Goal: Task Accomplishment & Management: Manage account settings

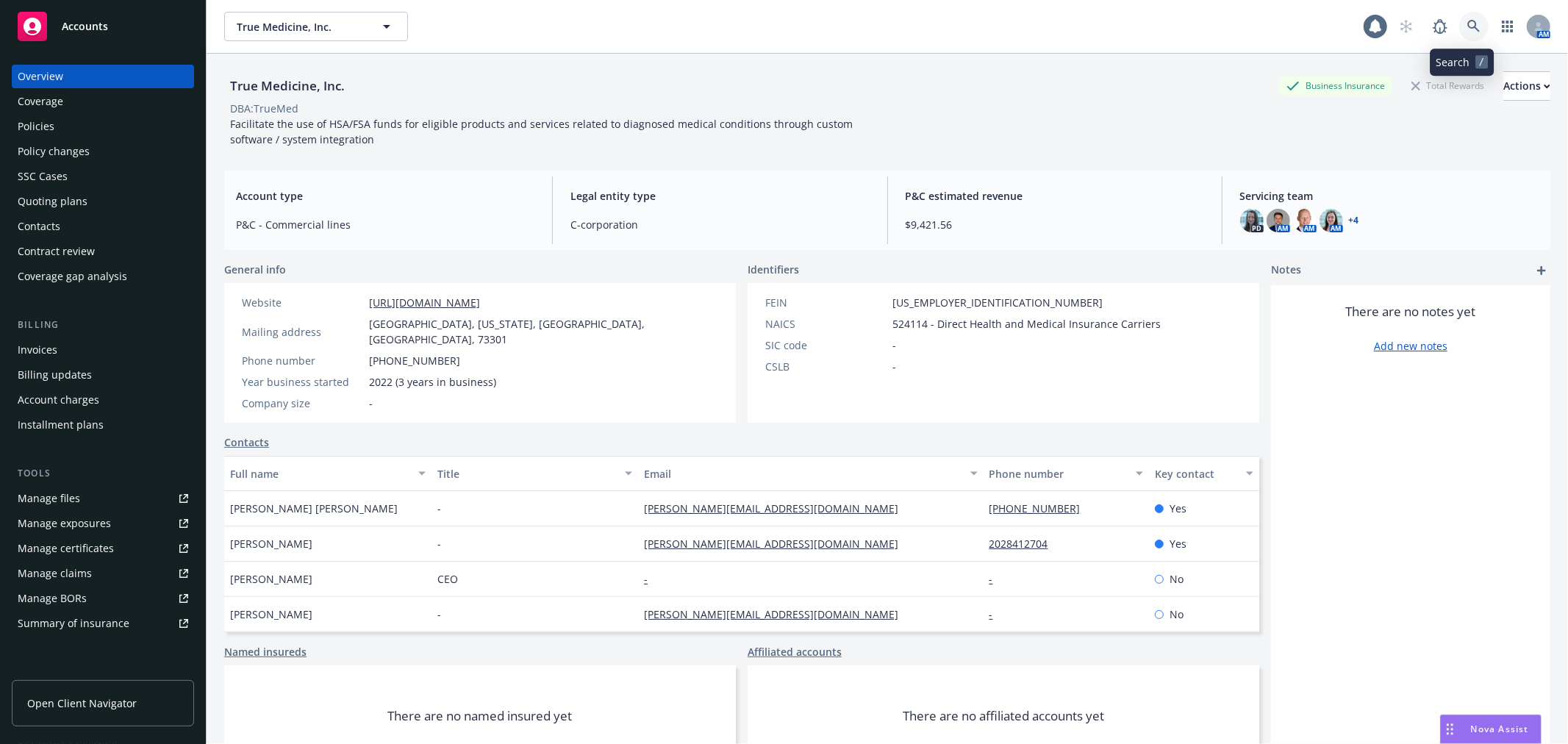
click at [1459, 20] on link at bounding box center [1474, 27] width 29 height 29
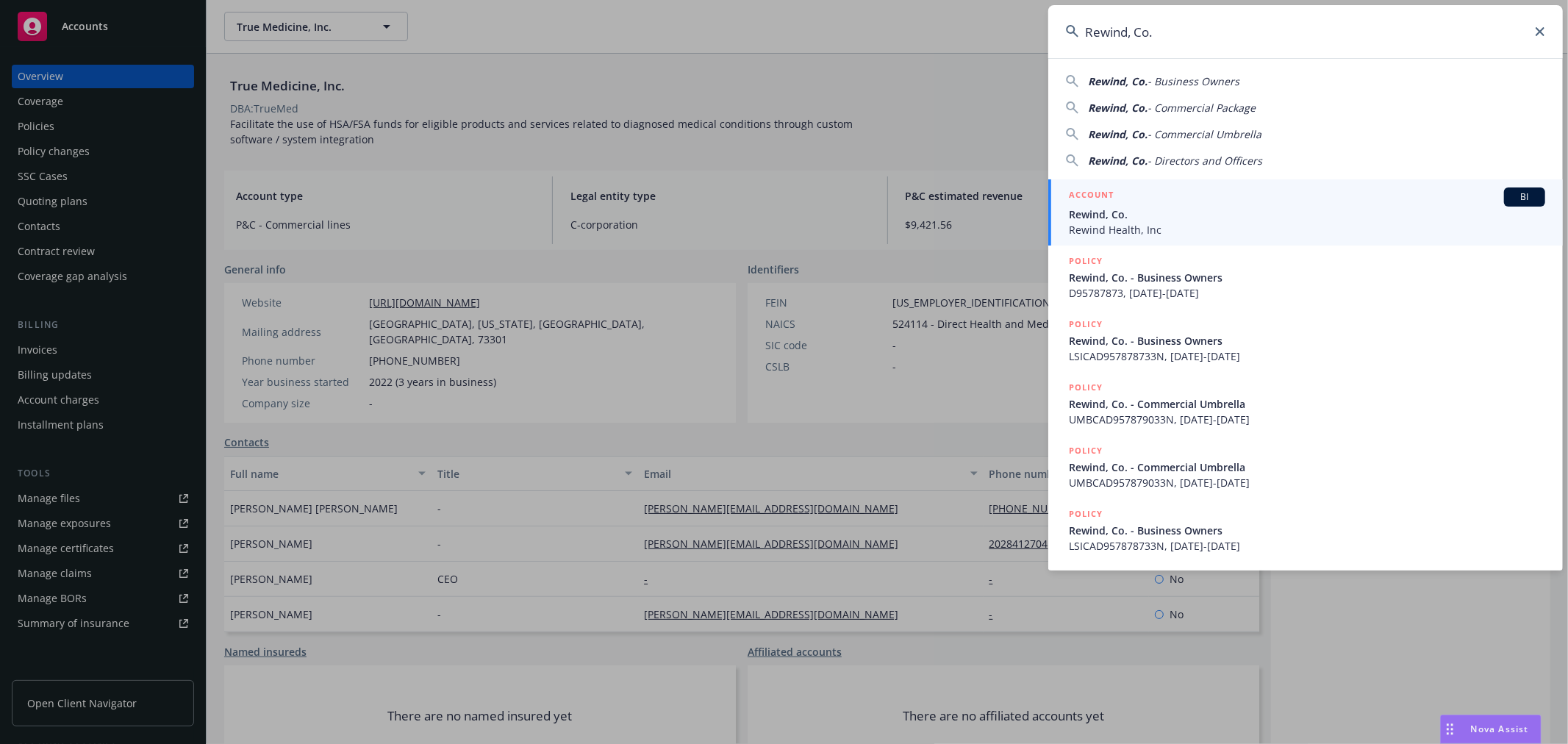
type input "Rewind, Co."
click at [1140, 213] on span "Rewind, Co." at bounding box center [1307, 214] width 476 height 16
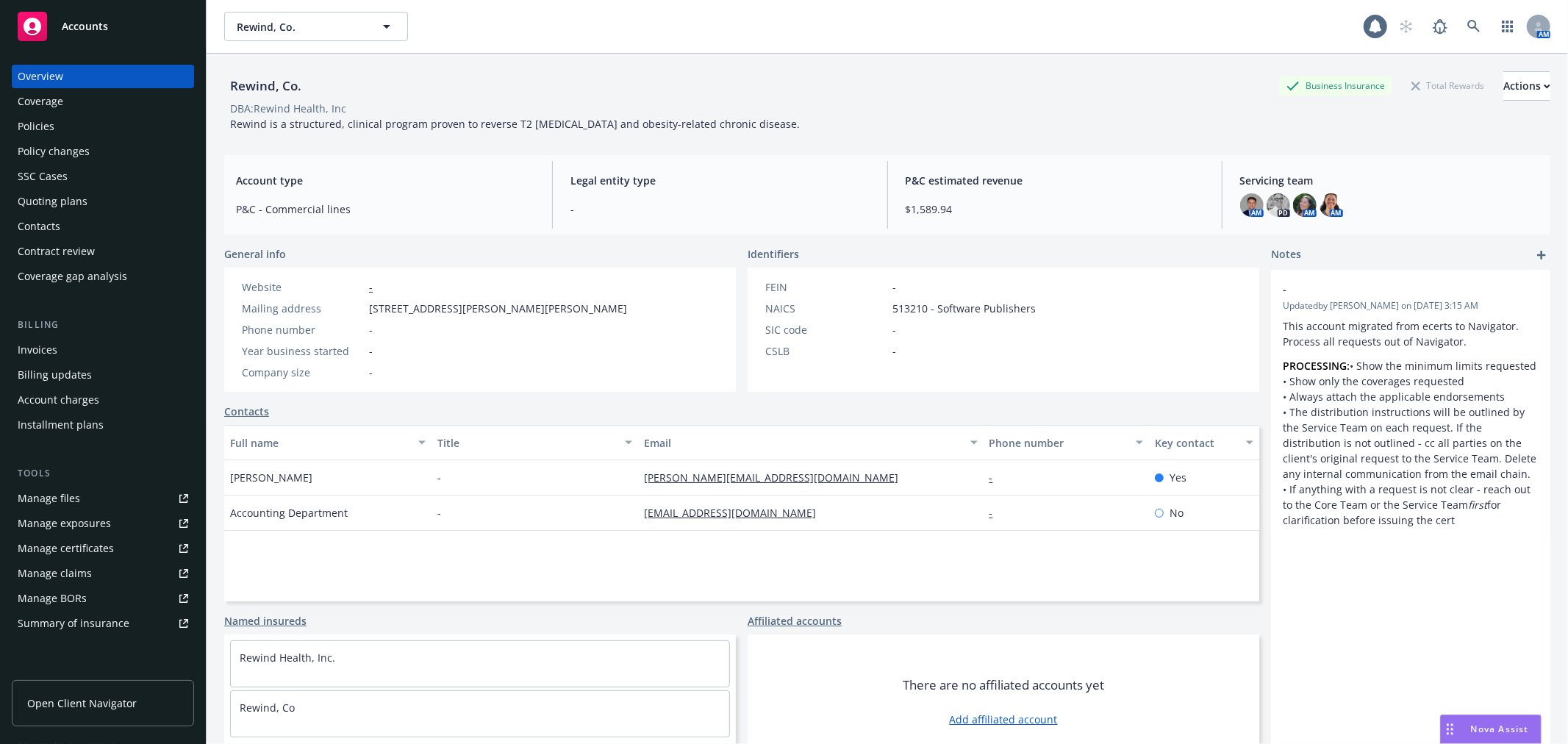
click at [46, 115] on div "Policies" at bounding box center [36, 126] width 37 height 24
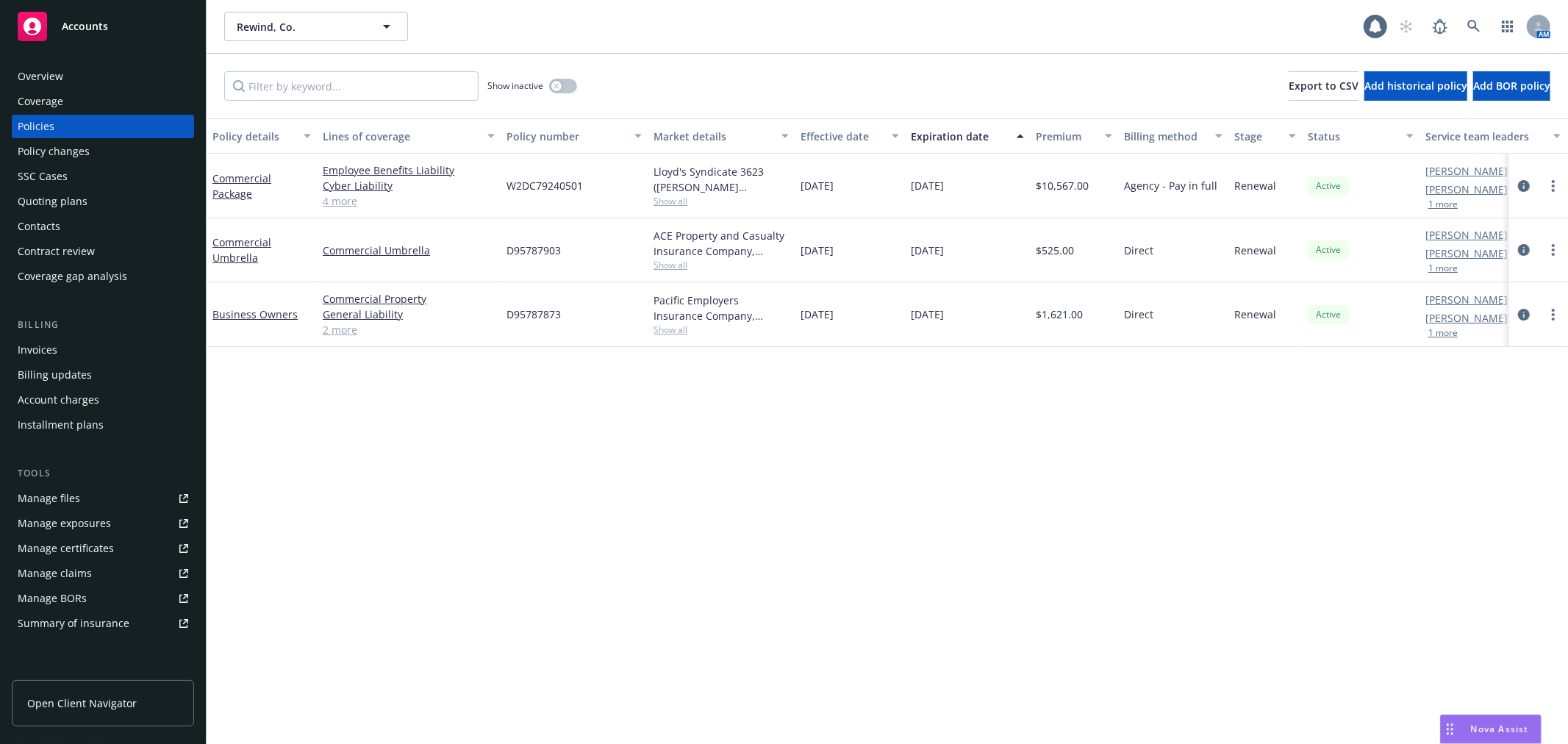
click at [59, 210] on div "Quoting plans" at bounding box center [52, 201] width 70 height 24
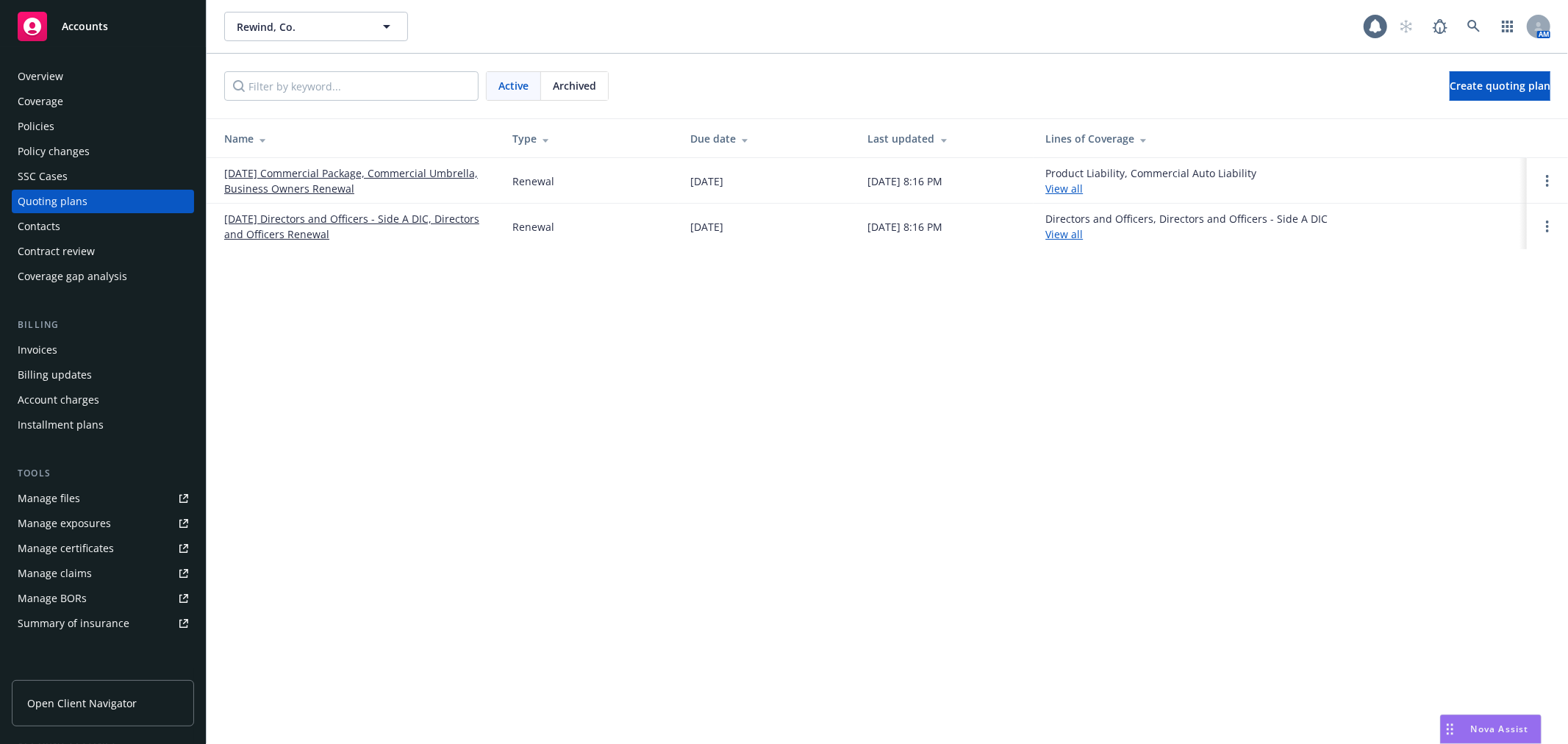
click at [319, 175] on link "12/20/25 Commercial Package, Commercial Umbrella, Business Owners Renewal" at bounding box center [356, 181] width 265 height 31
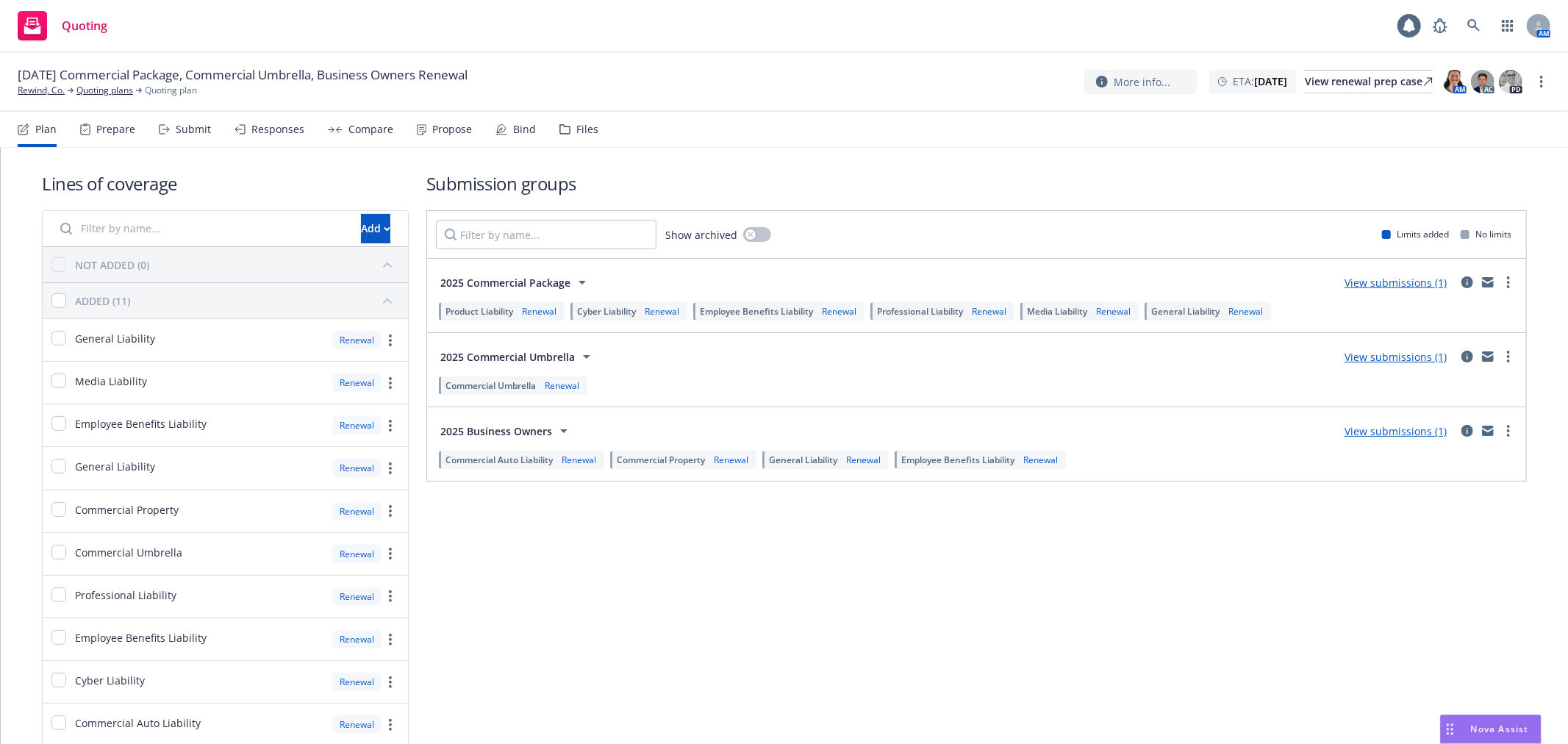
click at [559, 119] on div "Files" at bounding box center [579, 129] width 39 height 36
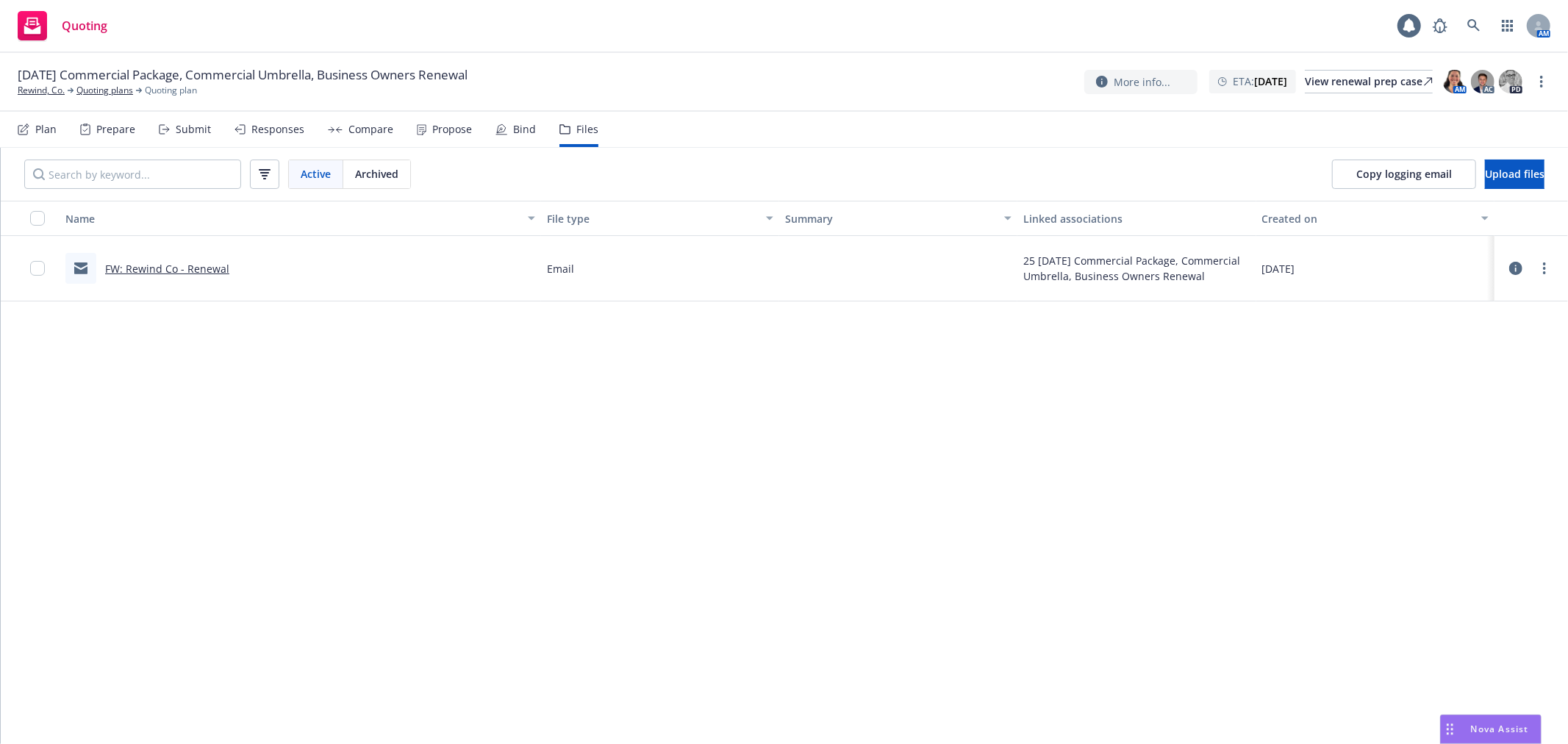
click at [200, 265] on link "FW: Rewind Co - Renewal" at bounding box center [168, 268] width 124 height 14
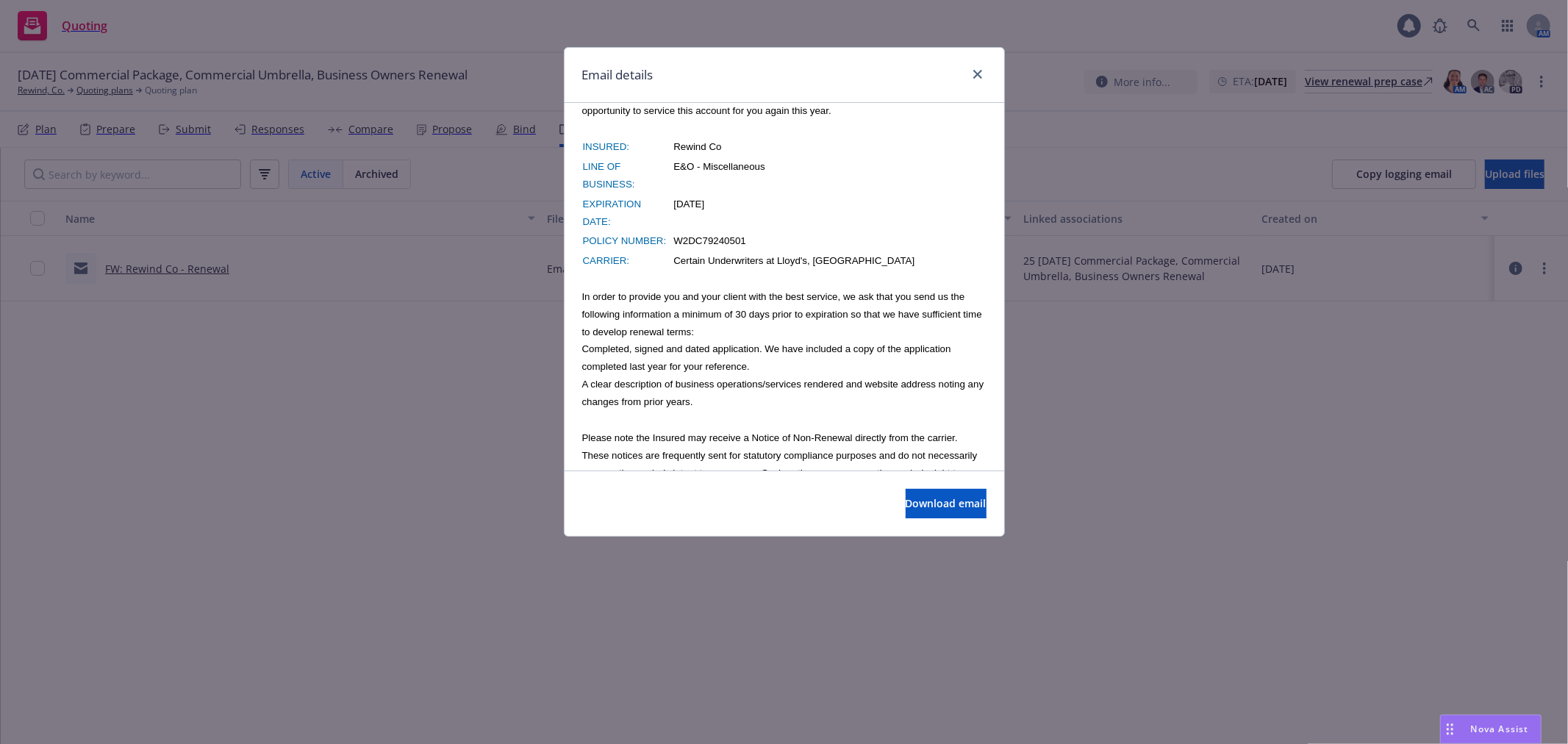
scroll to position [1062, 0]
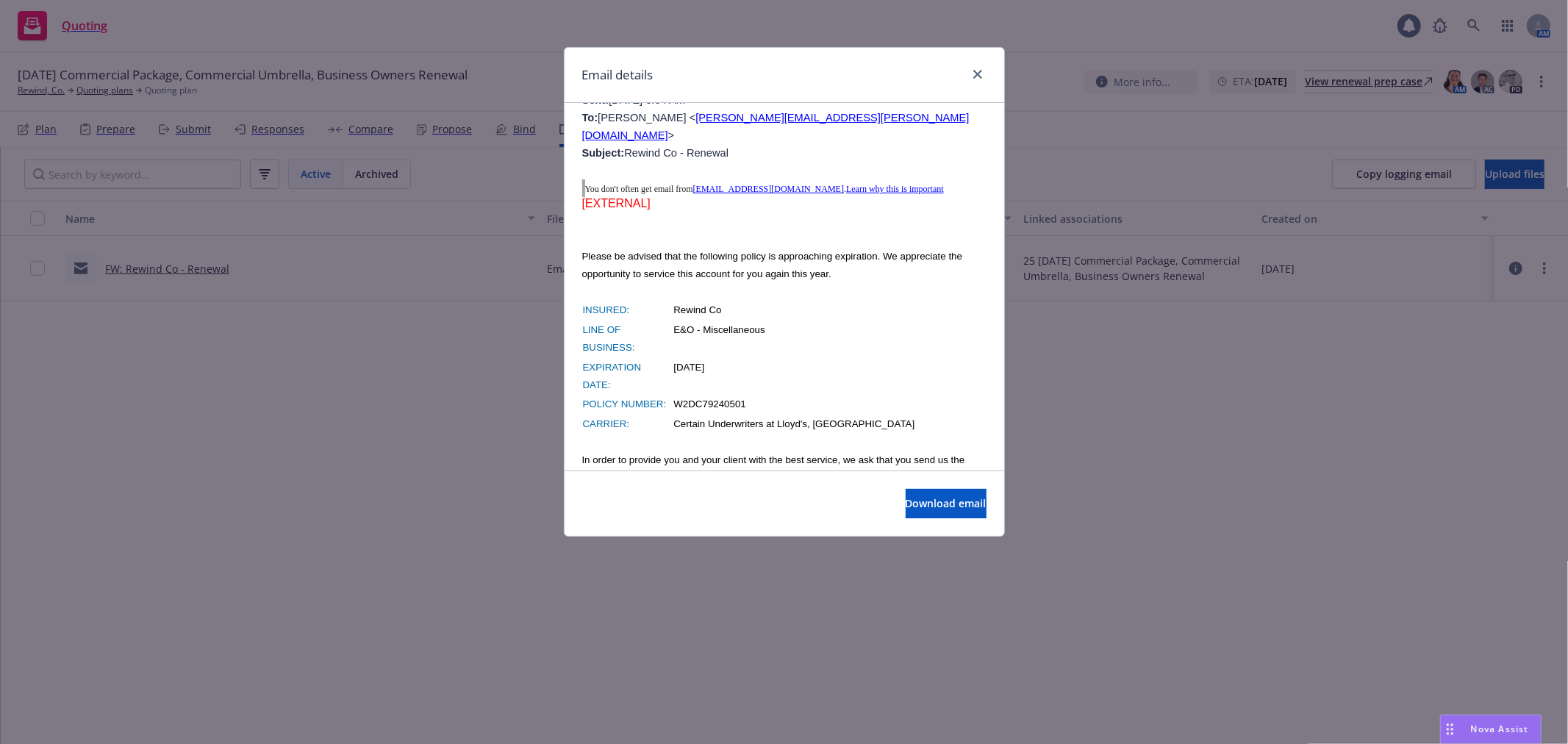
click at [965, 71] on div at bounding box center [975, 74] width 24 height 19
click at [968, 73] on link "close" at bounding box center [977, 73] width 17 height 17
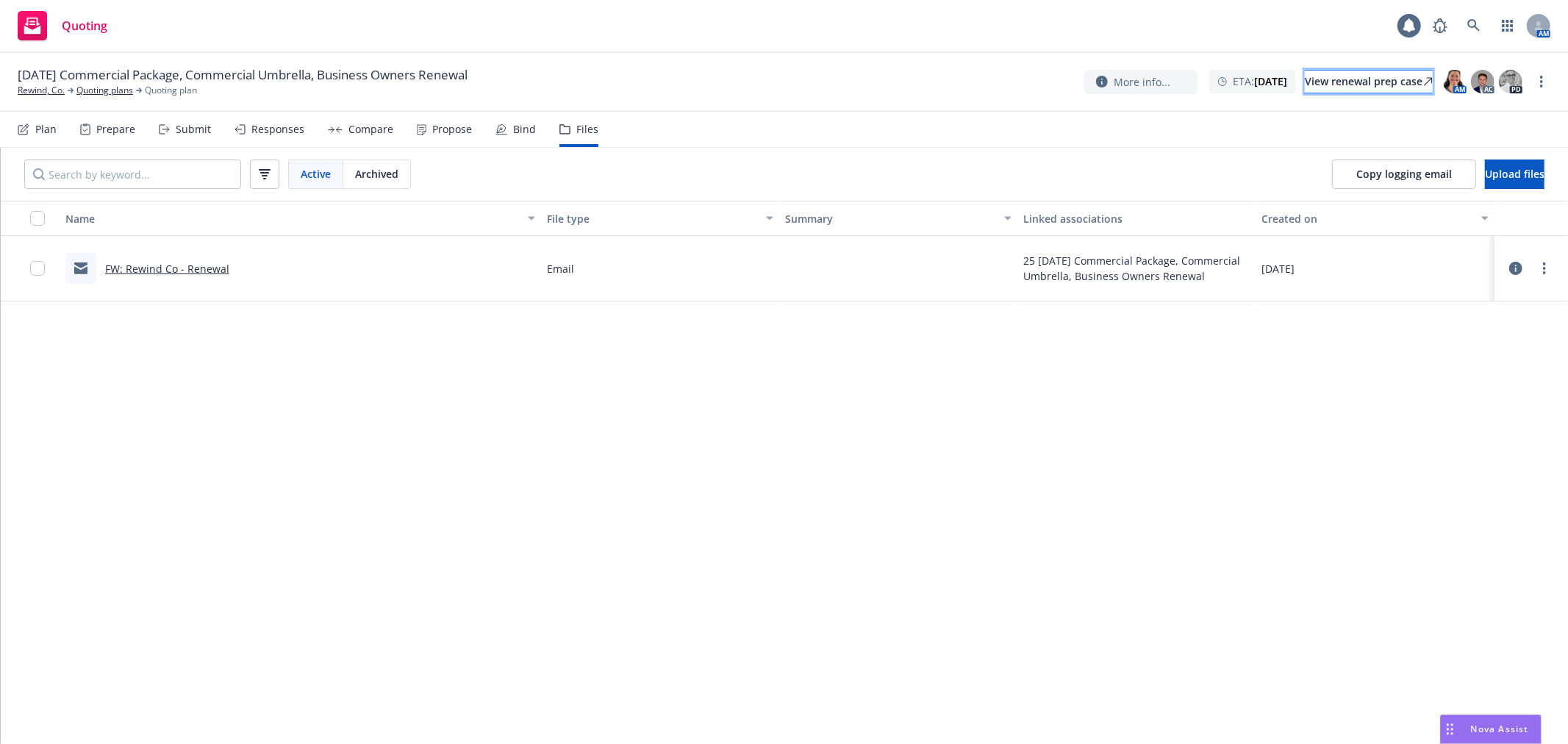
click at [1319, 82] on div "View renewal prep case" at bounding box center [1368, 81] width 128 height 22
click at [1467, 22] on icon at bounding box center [1474, 26] width 13 height 13
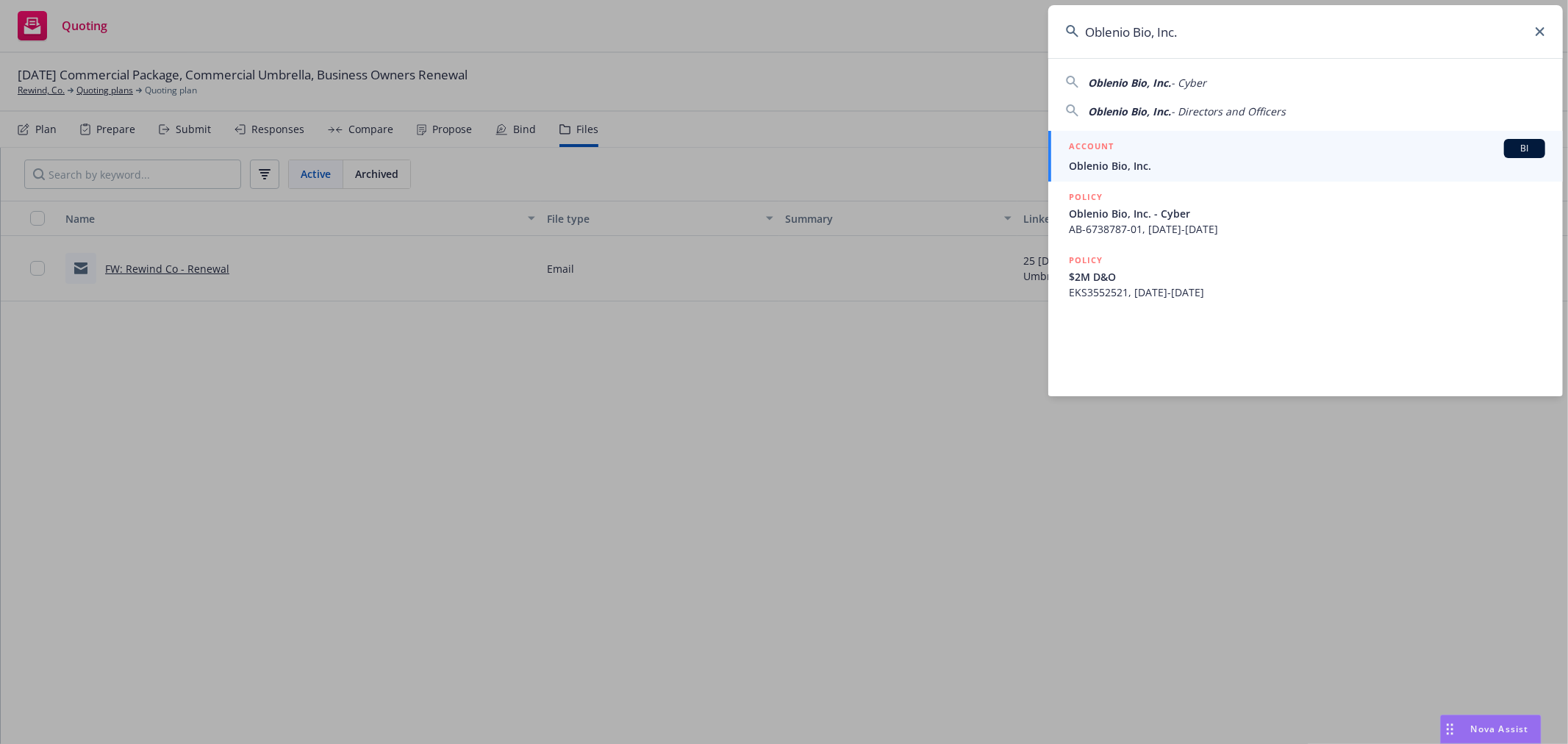
type input "Oblenio Bio, Inc."
click at [1166, 143] on div "ACCOUNT BI" at bounding box center [1307, 148] width 476 height 19
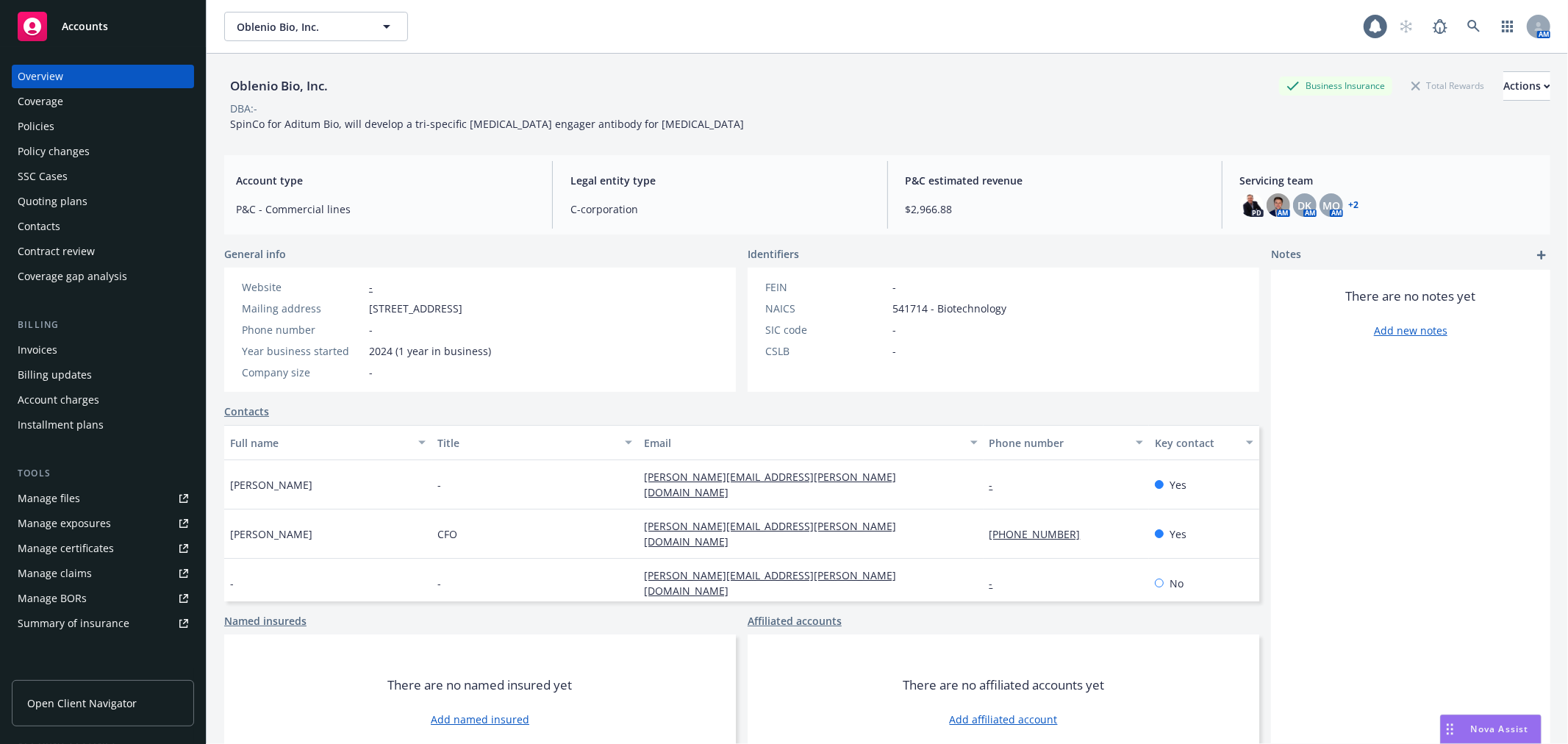
click at [75, 108] on div "Coverage" at bounding box center [103, 102] width 170 height 24
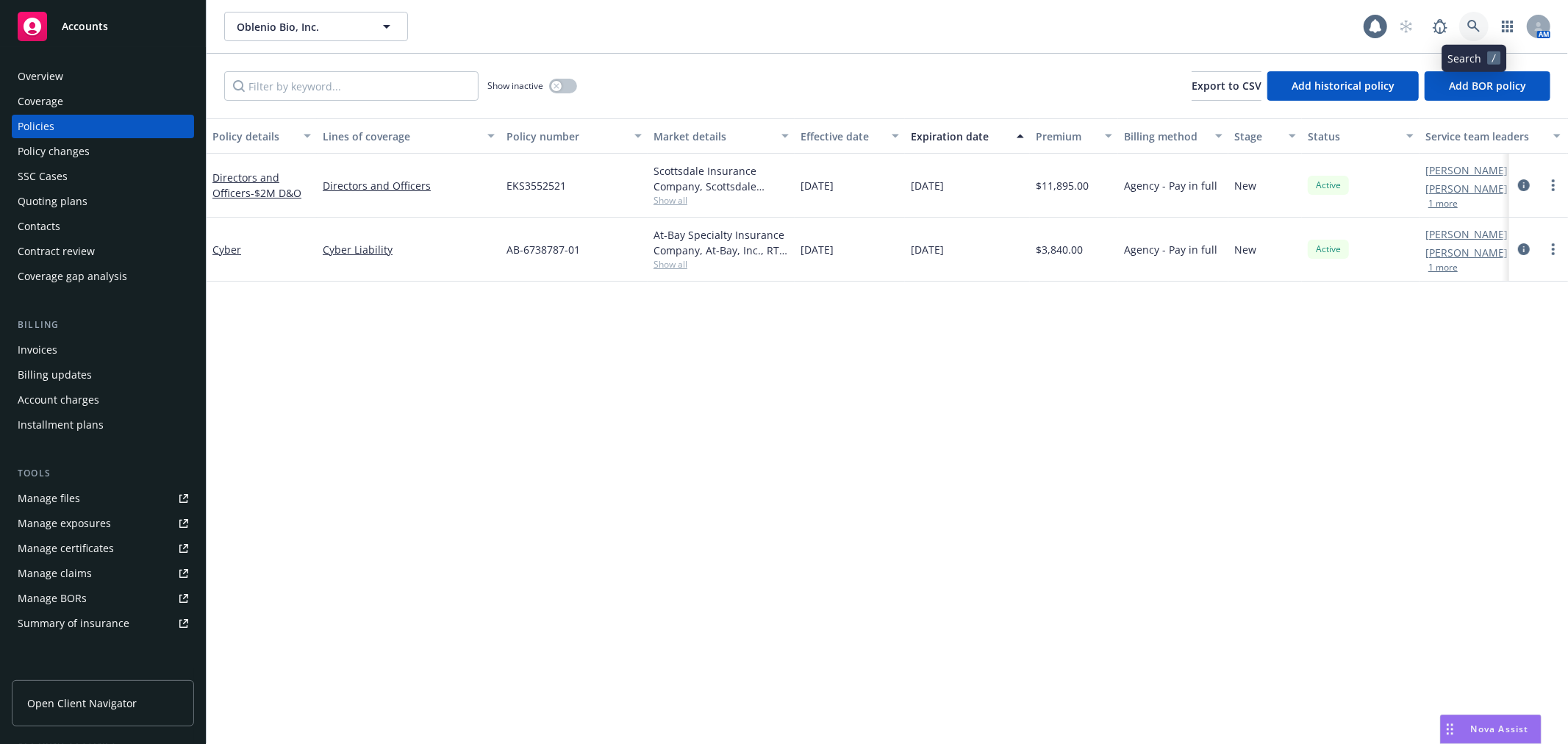
click at [1472, 25] on icon at bounding box center [1474, 27] width 13 height 13
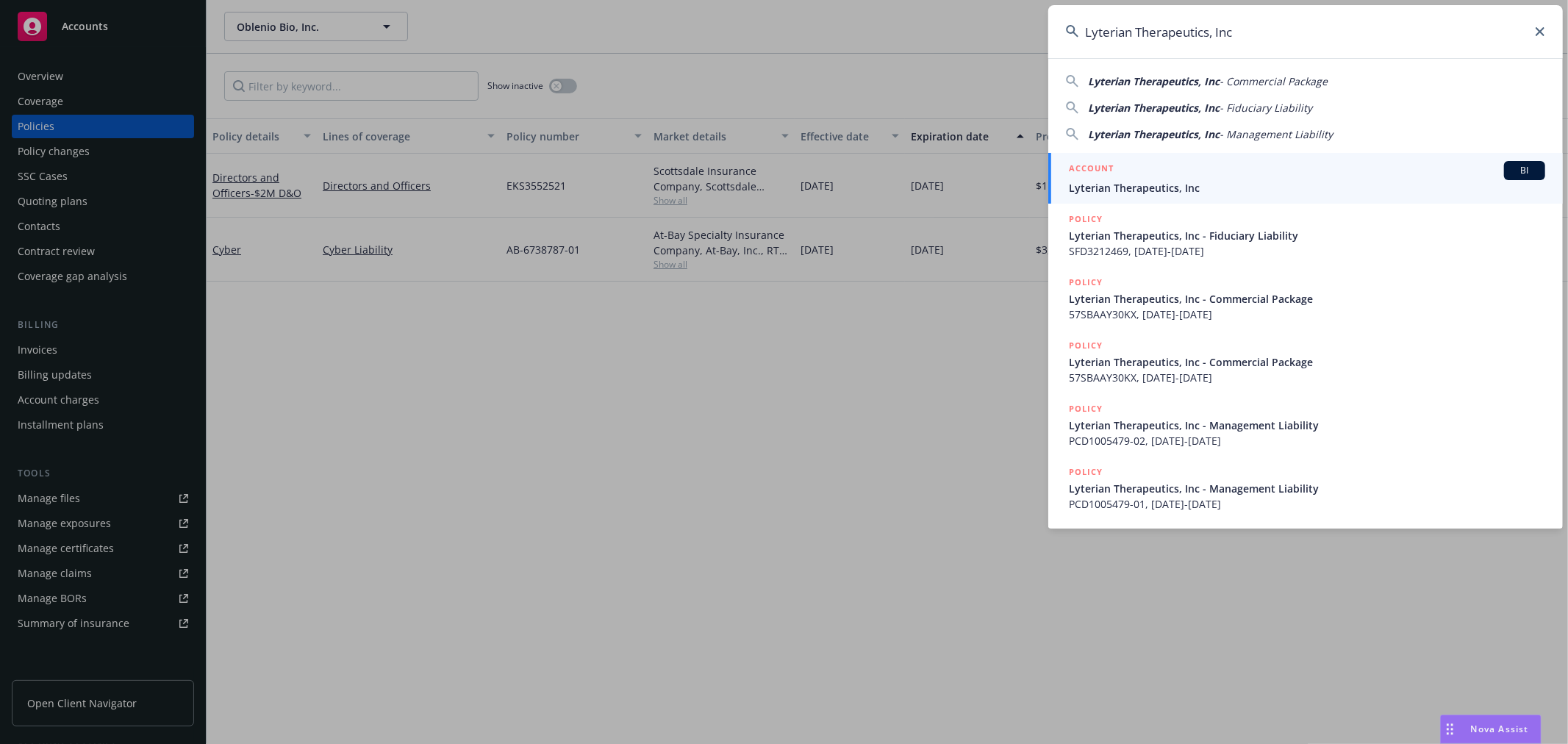
type input "Lyterian Therapeutics, Inc"
click at [1165, 180] on span "Lyterian Therapeutics, Inc" at bounding box center [1307, 188] width 476 height 16
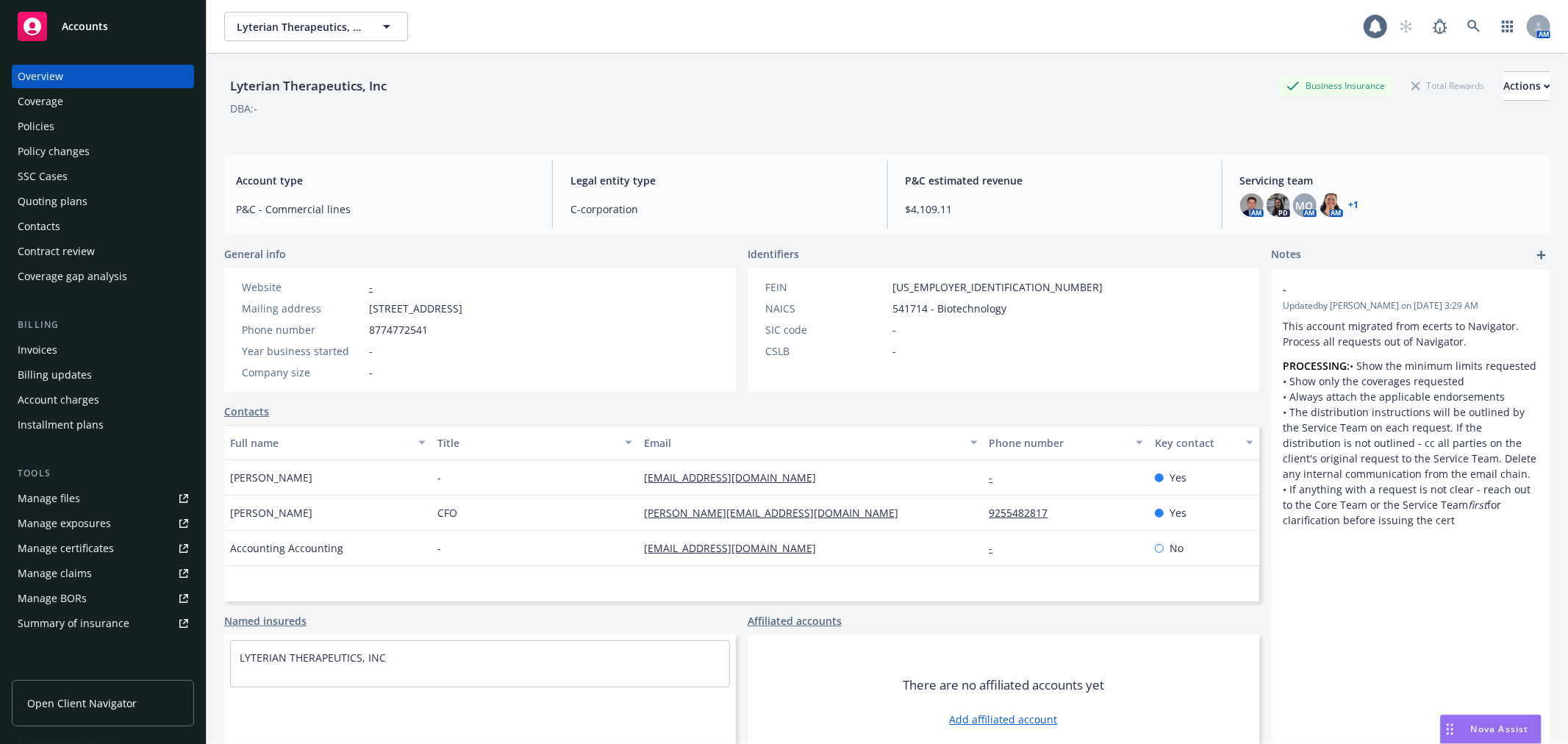
click at [101, 202] on div "Quoting plans" at bounding box center [103, 201] width 170 height 24
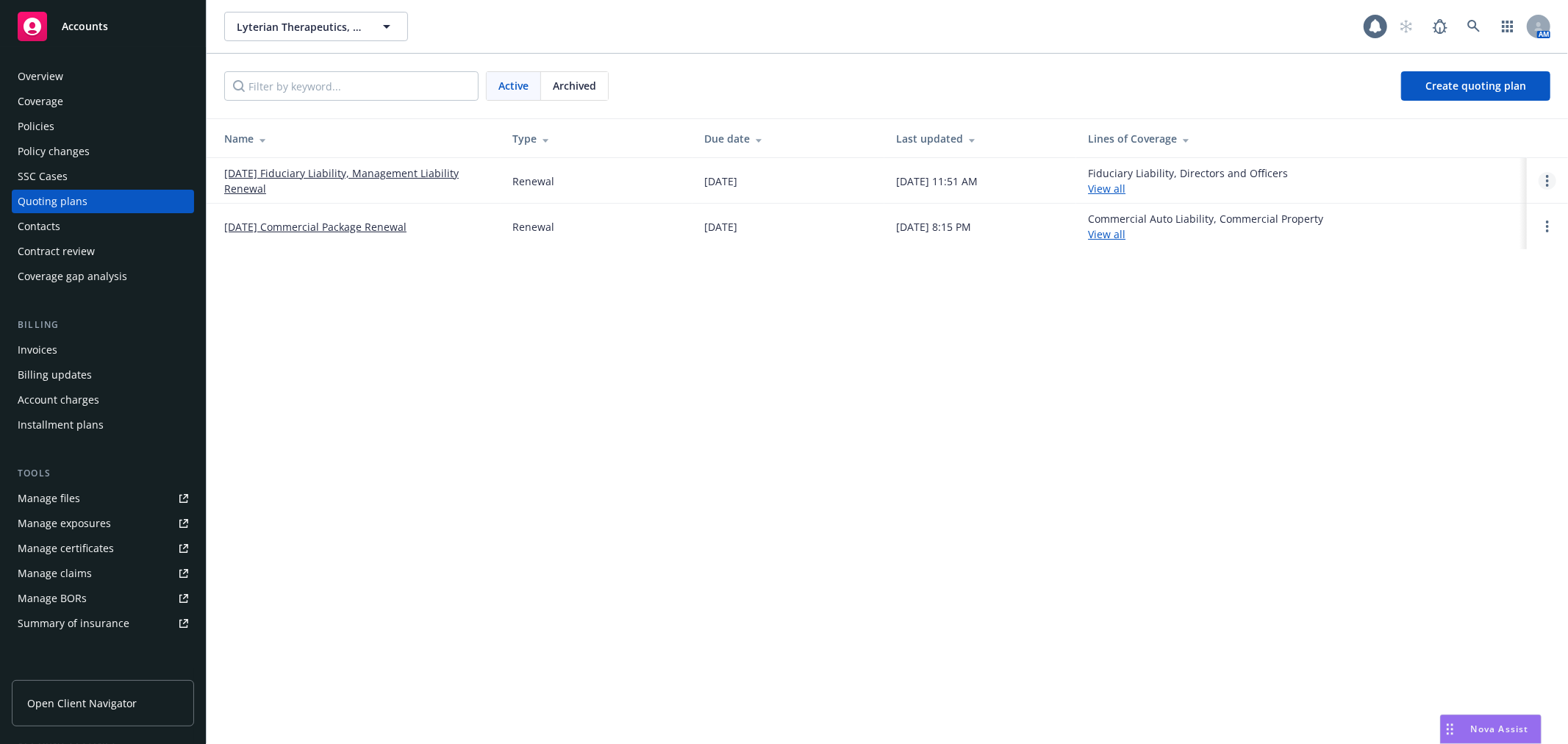
click at [1550, 178] on link "Open options" at bounding box center [1547, 180] width 17 height 17
click at [1467, 163] on span "Archive" at bounding box center [1444, 168] width 72 height 14
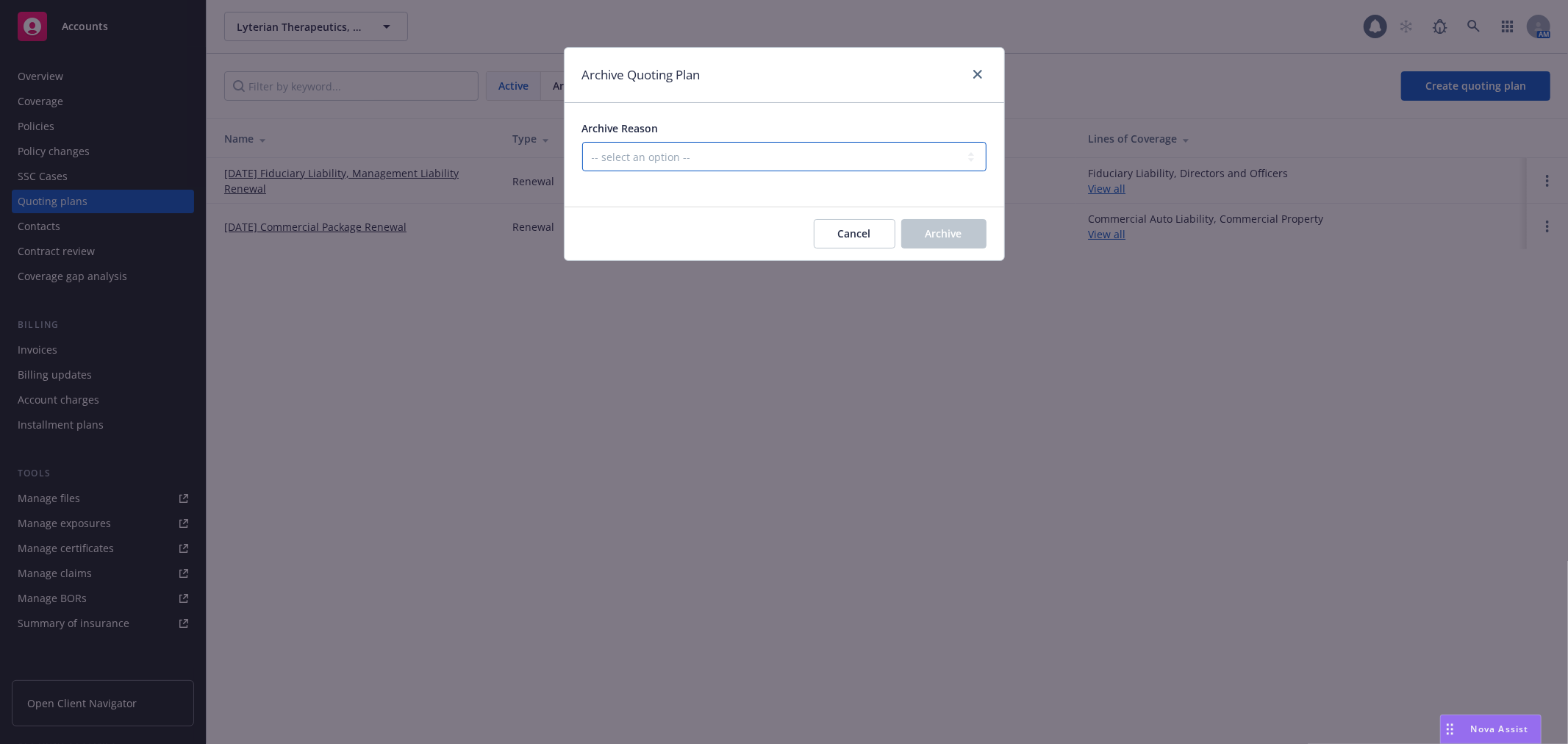
click at [868, 153] on select "-- select an option -- All policies in this renewal plan are auto-renewed Creat…" at bounding box center [784, 156] width 405 height 29
select select "ARCHIVED_DUPLICATE"
click at [582, 142] on select "-- select an option -- All policies in this renewal plan are auto-renewed Creat…" at bounding box center [784, 156] width 405 height 29
click at [959, 235] on span "Archive" at bounding box center [944, 232] width 37 height 14
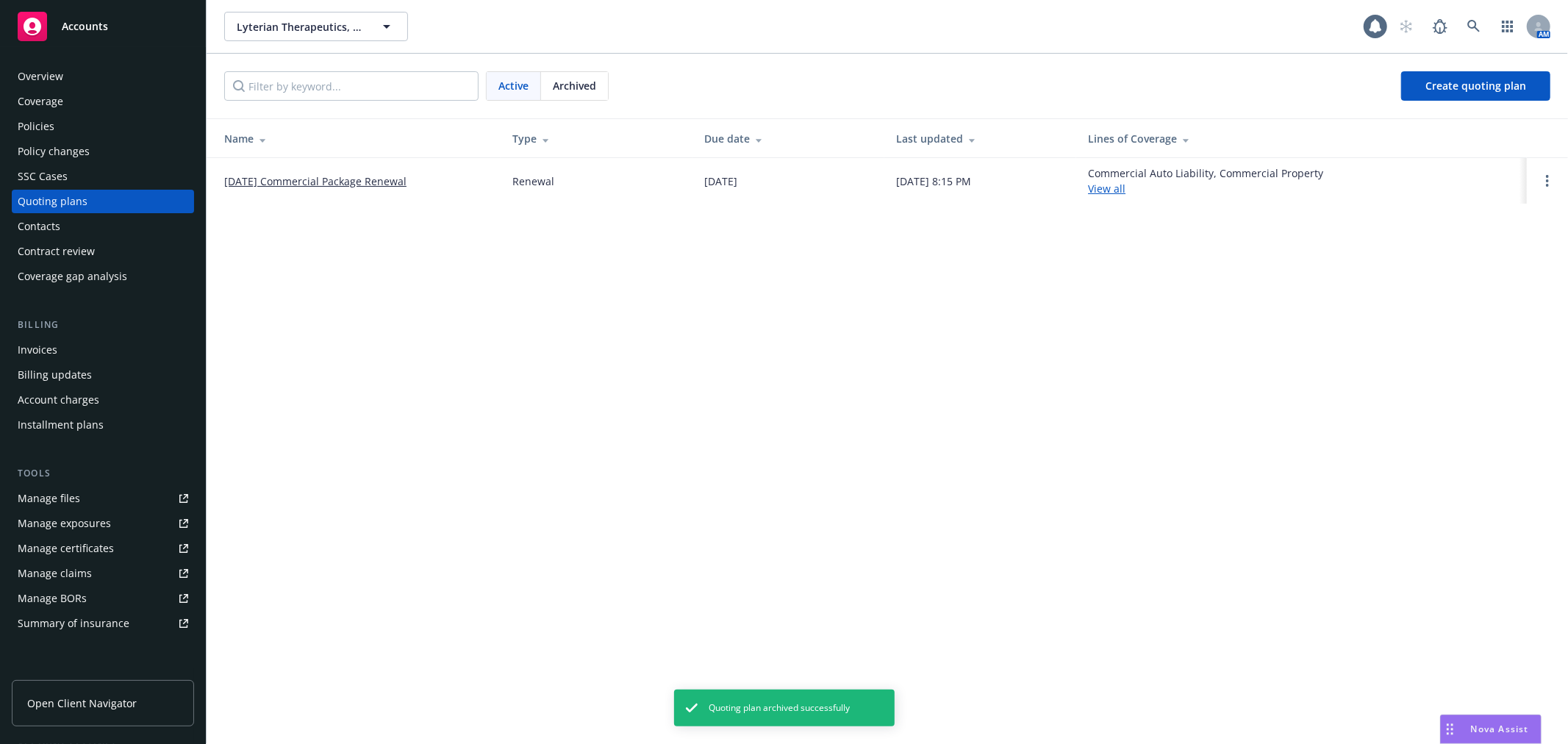
click at [391, 178] on link "[DATE] Commercial Package Renewal" at bounding box center [315, 181] width 182 height 16
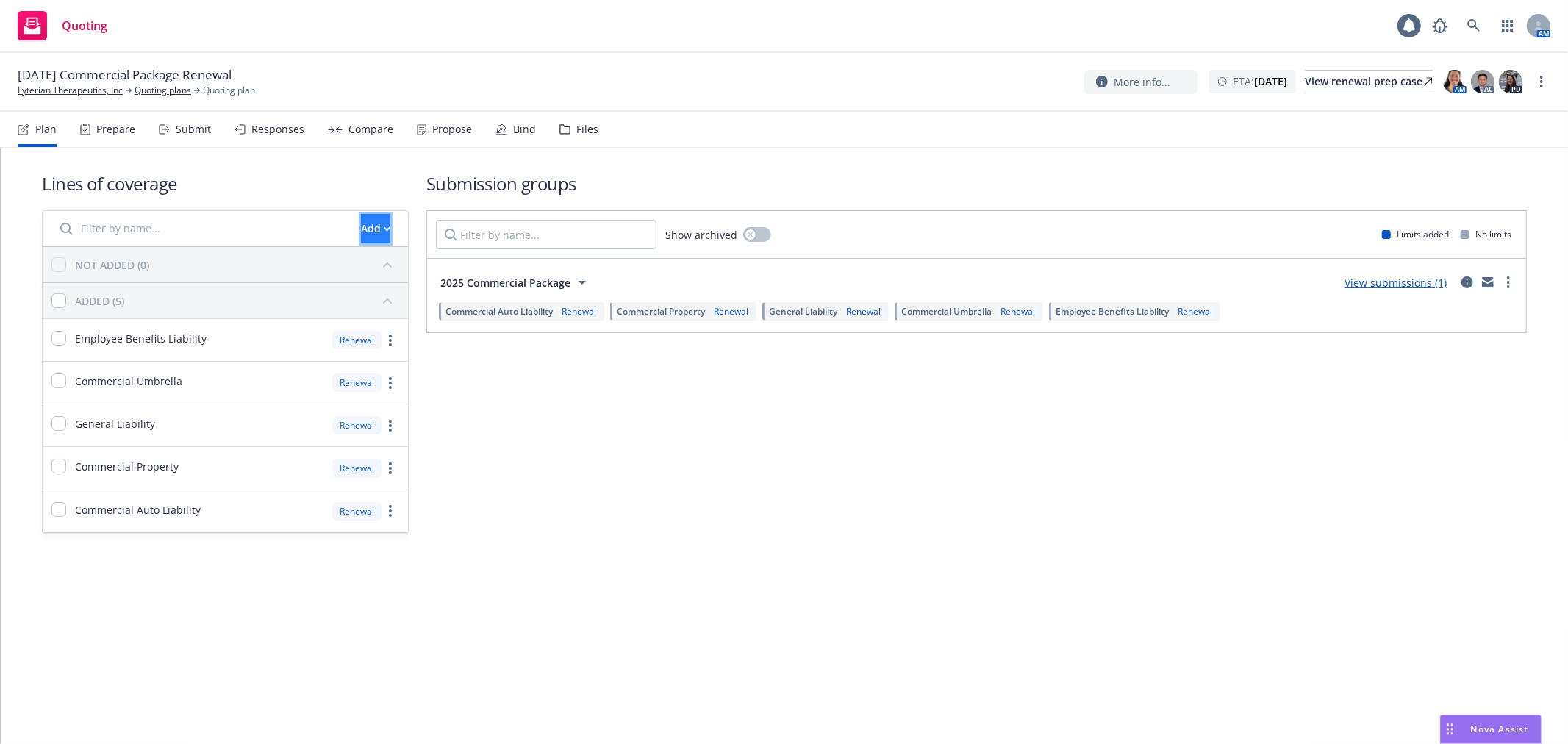
click at [361, 241] on div "Add" at bounding box center [375, 228] width 29 height 28
click at [401, 303] on link "Pull in policy to be renewed" at bounding box center [425, 297] width 224 height 29
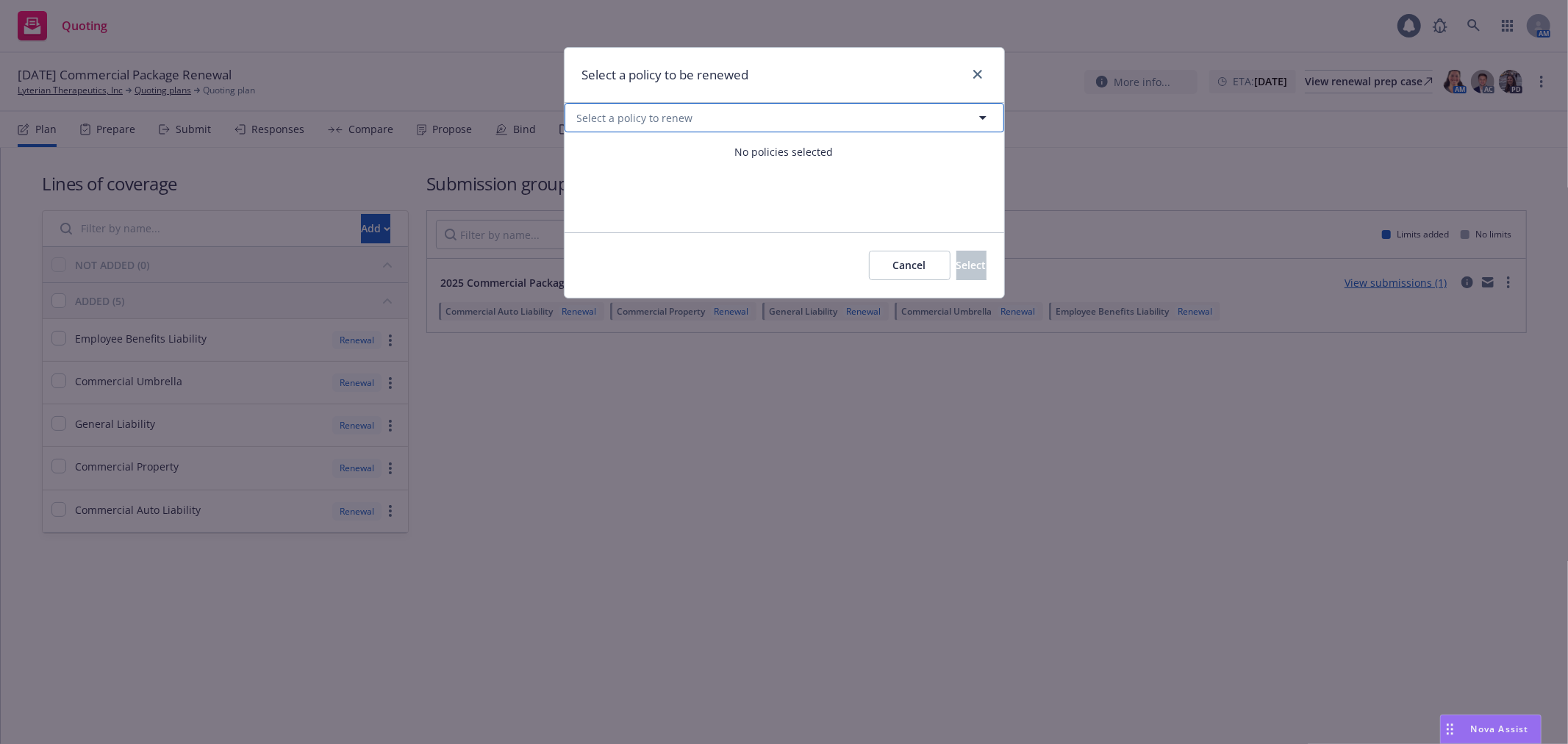
click at [763, 126] on button "Select a policy to renew" at bounding box center [784, 117] width 439 height 29
select select "ACTIVE"
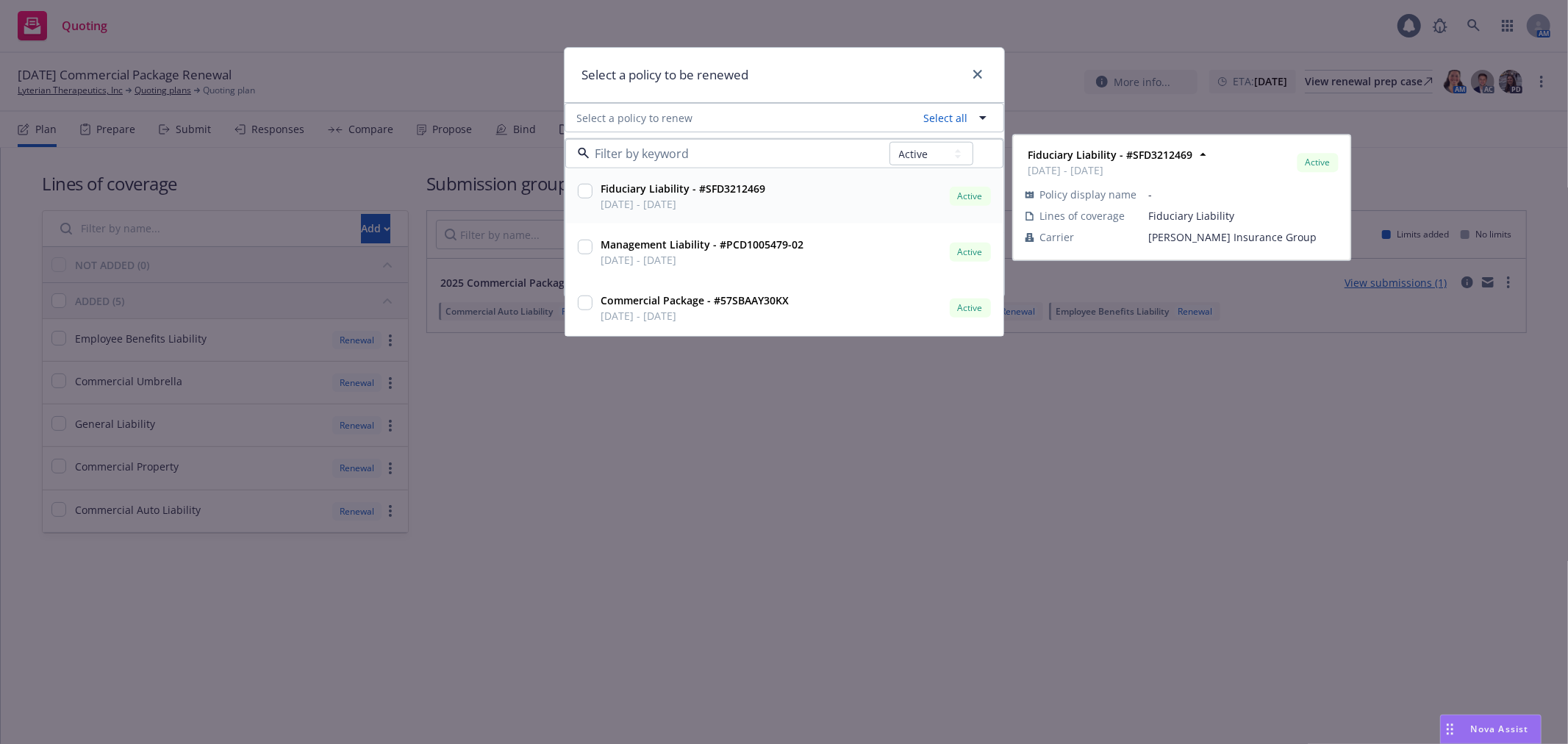
click at [583, 187] on input "checkbox" at bounding box center [585, 191] width 15 height 15
checkbox input "true"
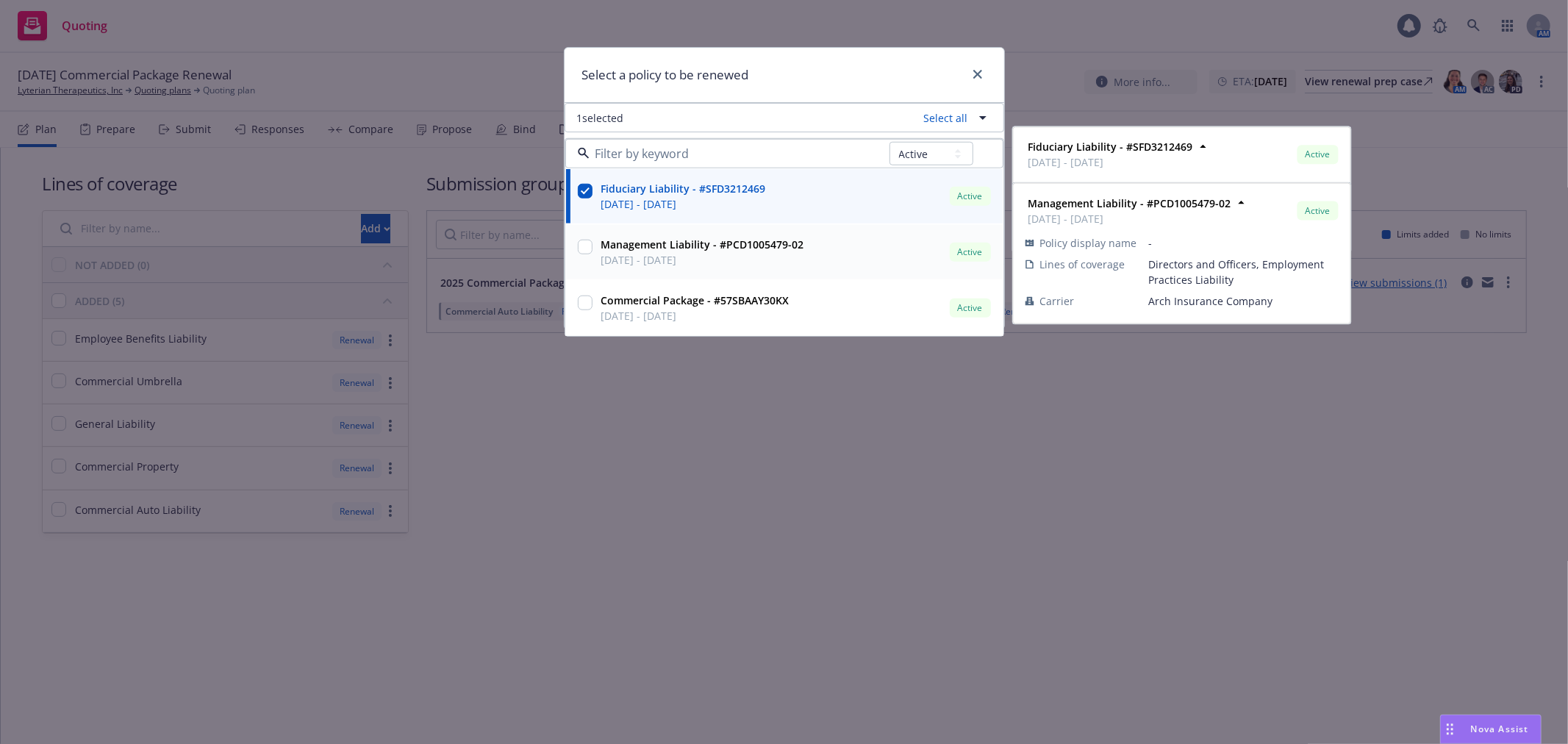
click at [588, 243] on input "checkbox" at bounding box center [585, 247] width 15 height 15
checkbox input "true"
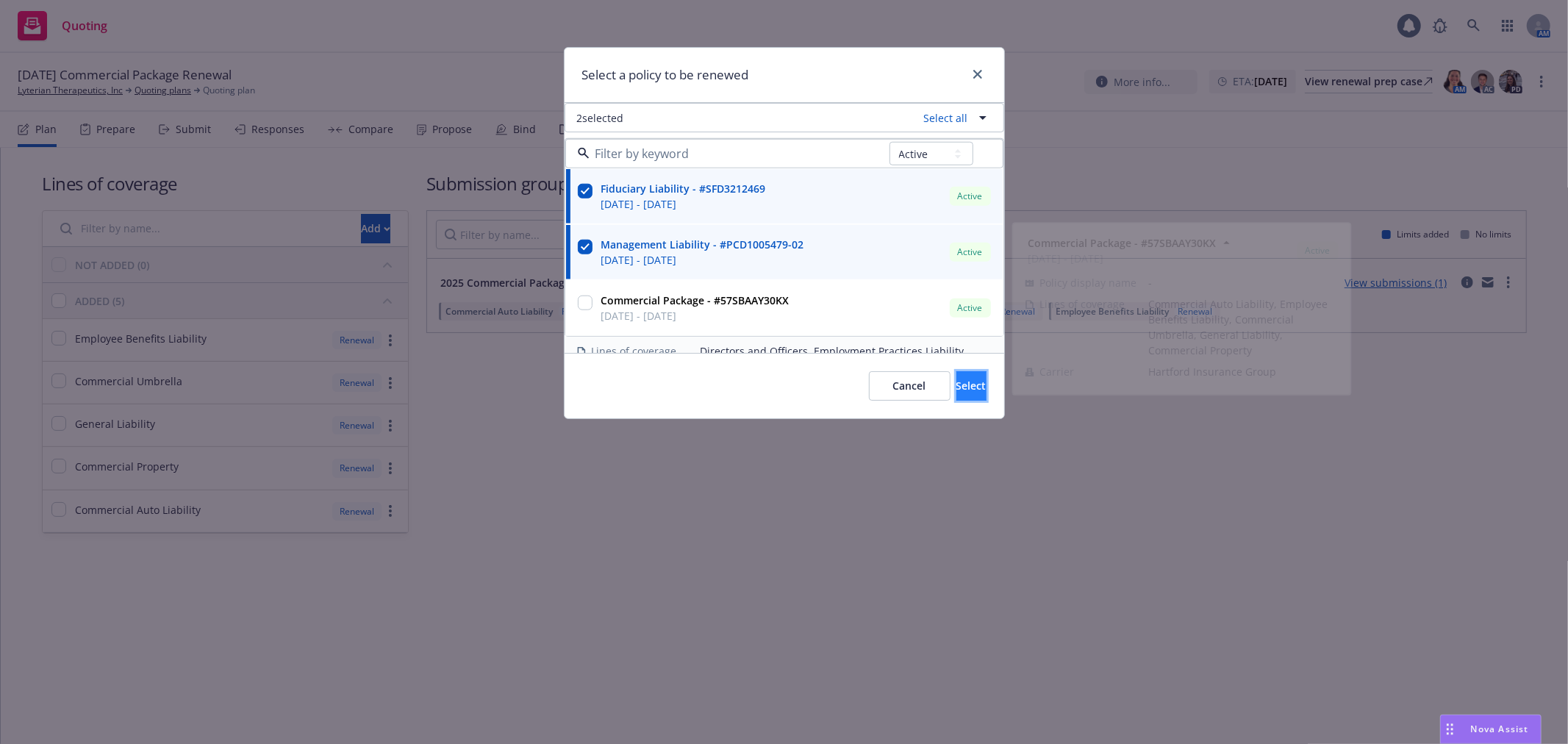
click at [967, 390] on button "Select" at bounding box center [971, 386] width 30 height 29
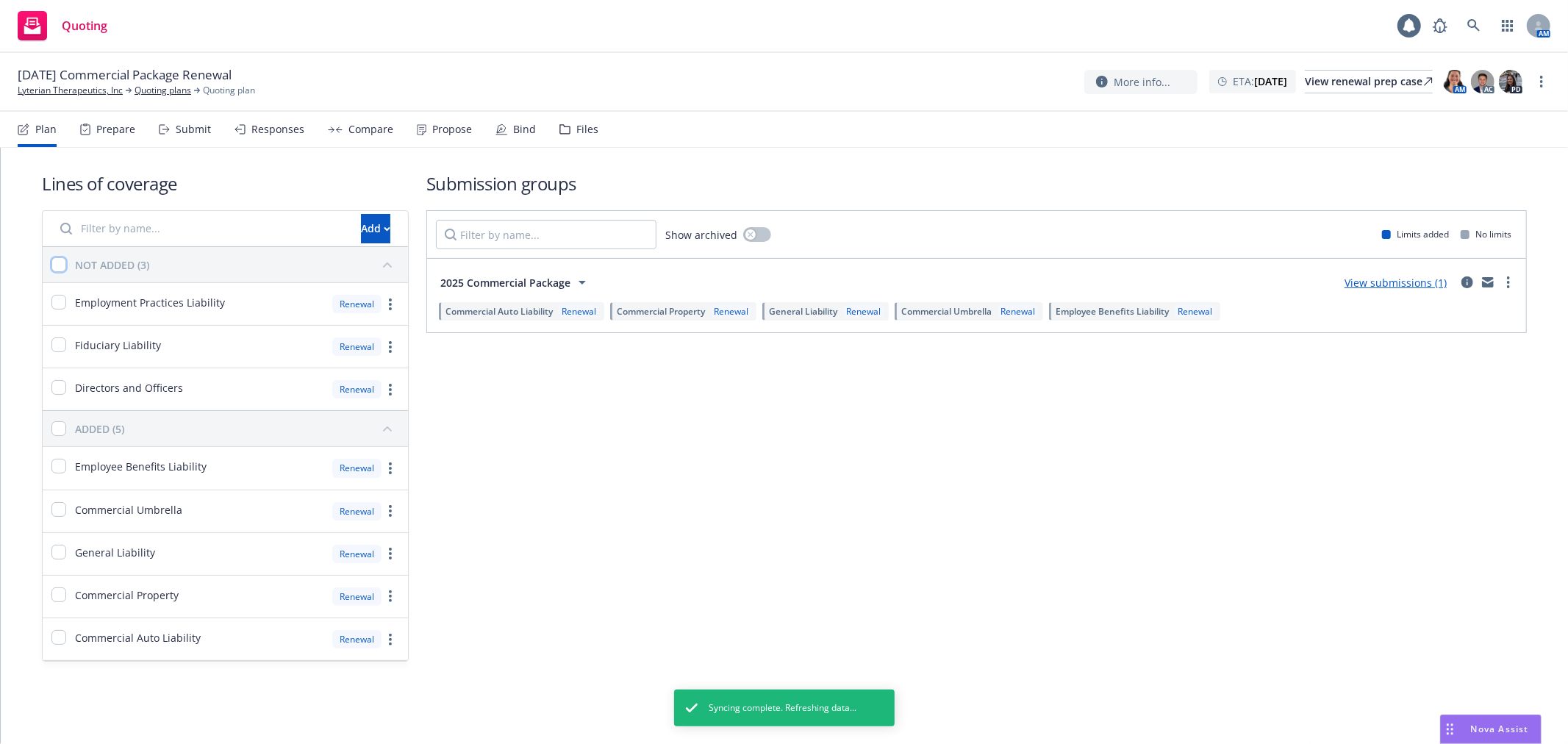
click at [59, 269] on input "checkbox" at bounding box center [59, 264] width 15 height 15
checkbox input "true"
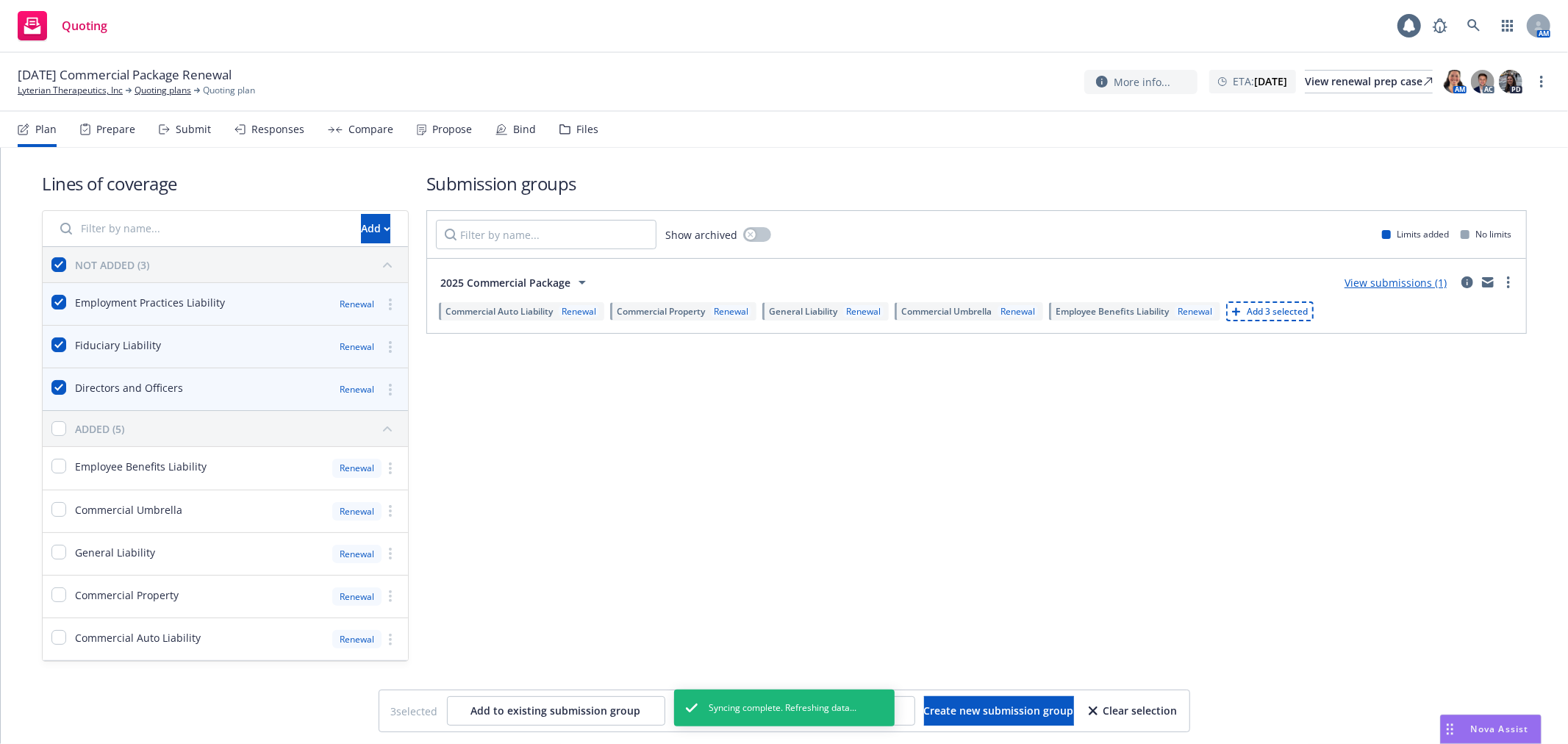
click at [987, 687] on div "Lines of coverage Add NOT ADDED (3) Employment Practices Liability Renewal Fidu…" at bounding box center [784, 437] width 1567 height 578
click at [987, 702] on button "Create new submission group" at bounding box center [999, 710] width 150 height 29
checkbox input "false"
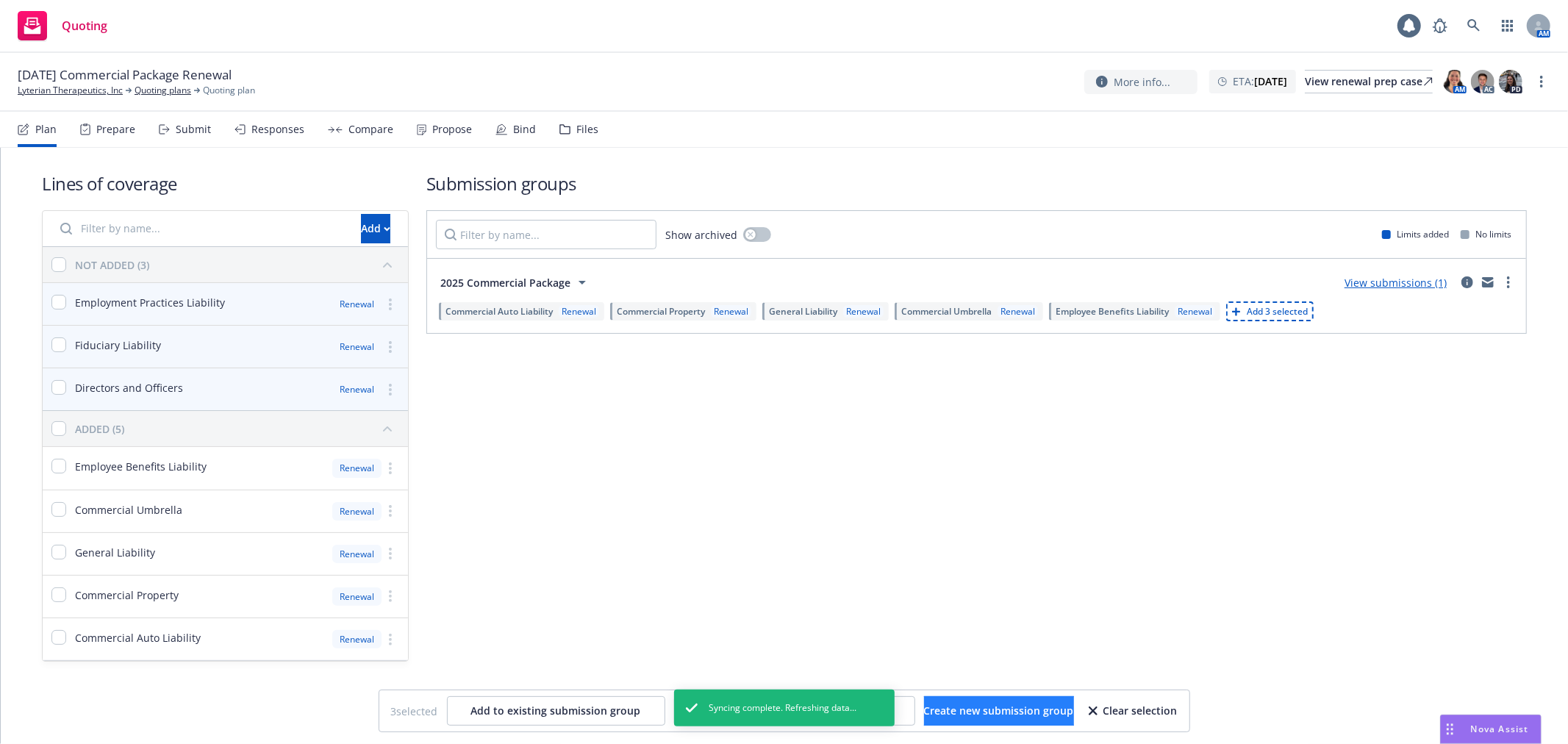
checkbox input "false"
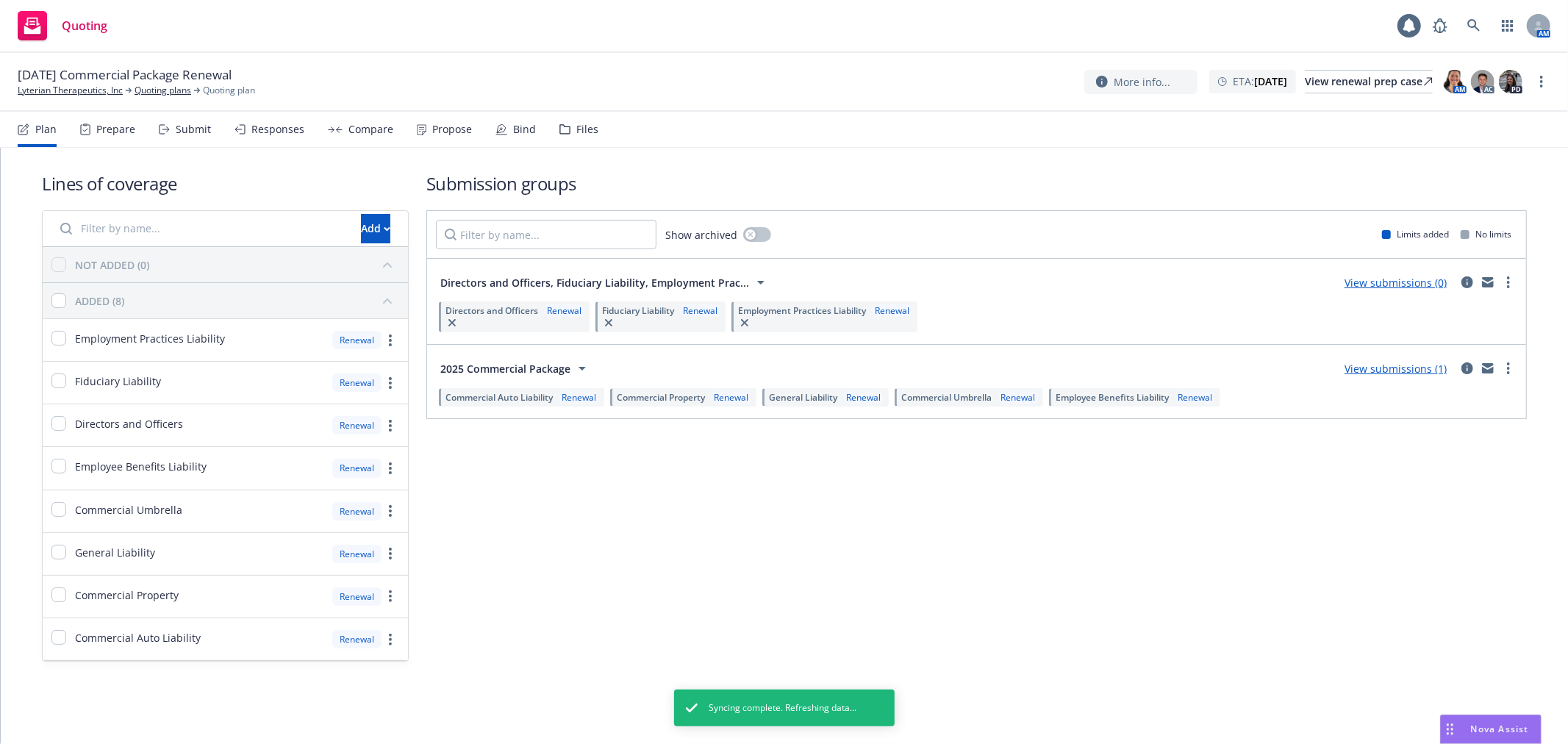
click at [1528, 71] on div "More info... ETA : [DATE] View renewal prep case AM AC PD" at bounding box center [1316, 81] width 466 height 27
click at [1540, 77] on icon "more" at bounding box center [1541, 81] width 3 height 12
click at [1491, 140] on link "Rename quoting plan" at bounding box center [1467, 141] width 164 height 29
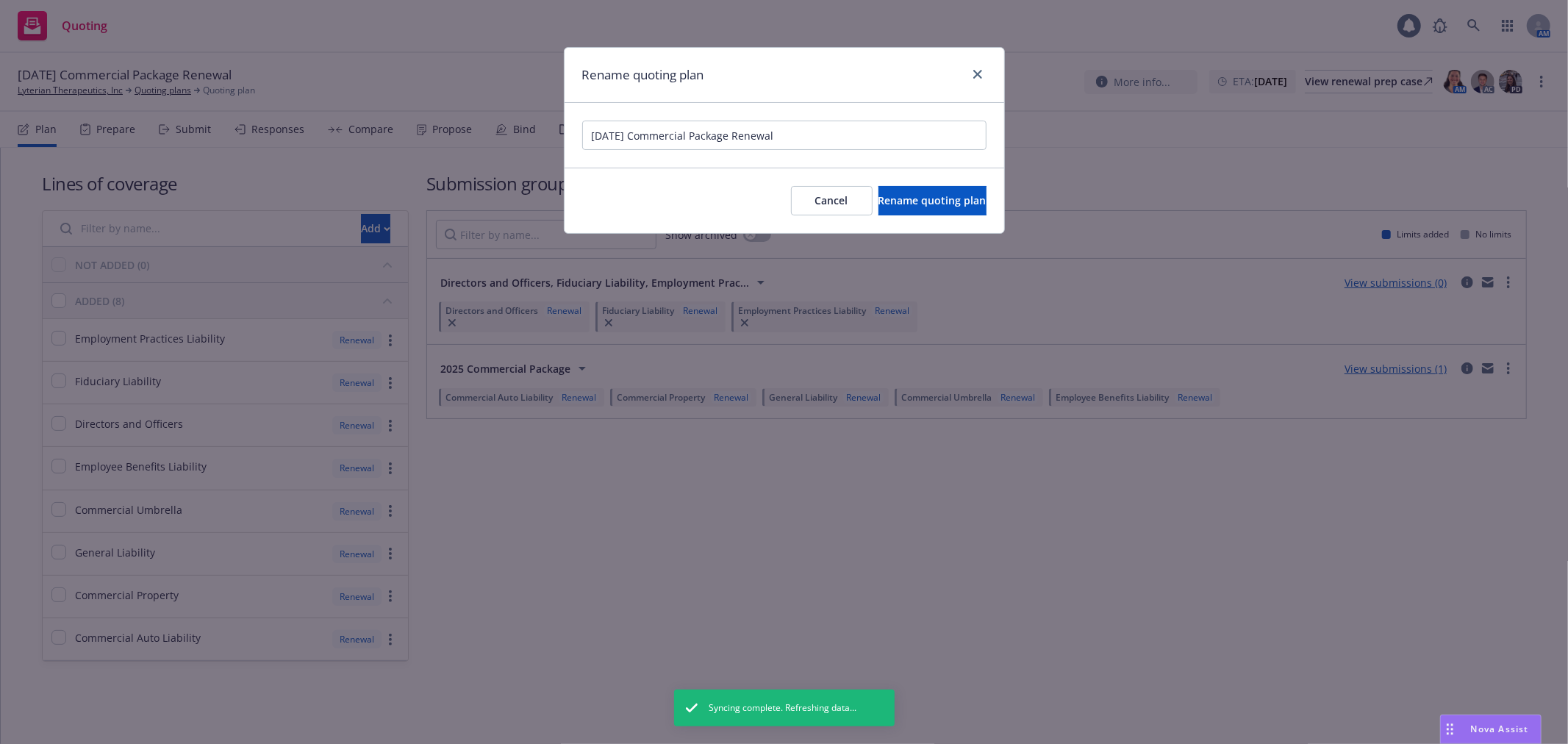
click at [736, 130] on input "[DATE] Commercial Package Renewal" at bounding box center [784, 135] width 405 height 29
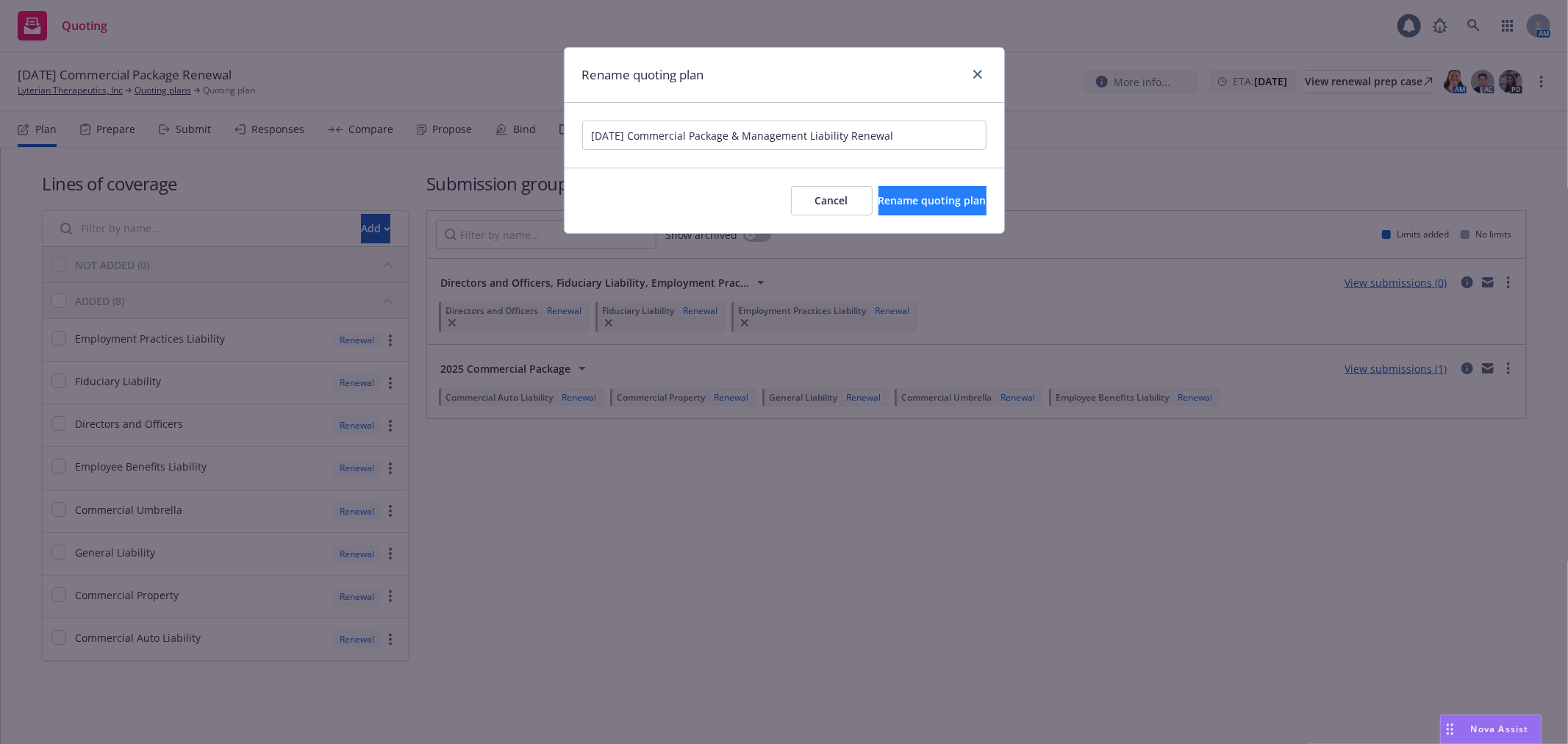
type input "[DATE] Commercial Package & Management Liability Renewal"
click at [949, 188] on button "Rename quoting plan" at bounding box center [933, 200] width 108 height 29
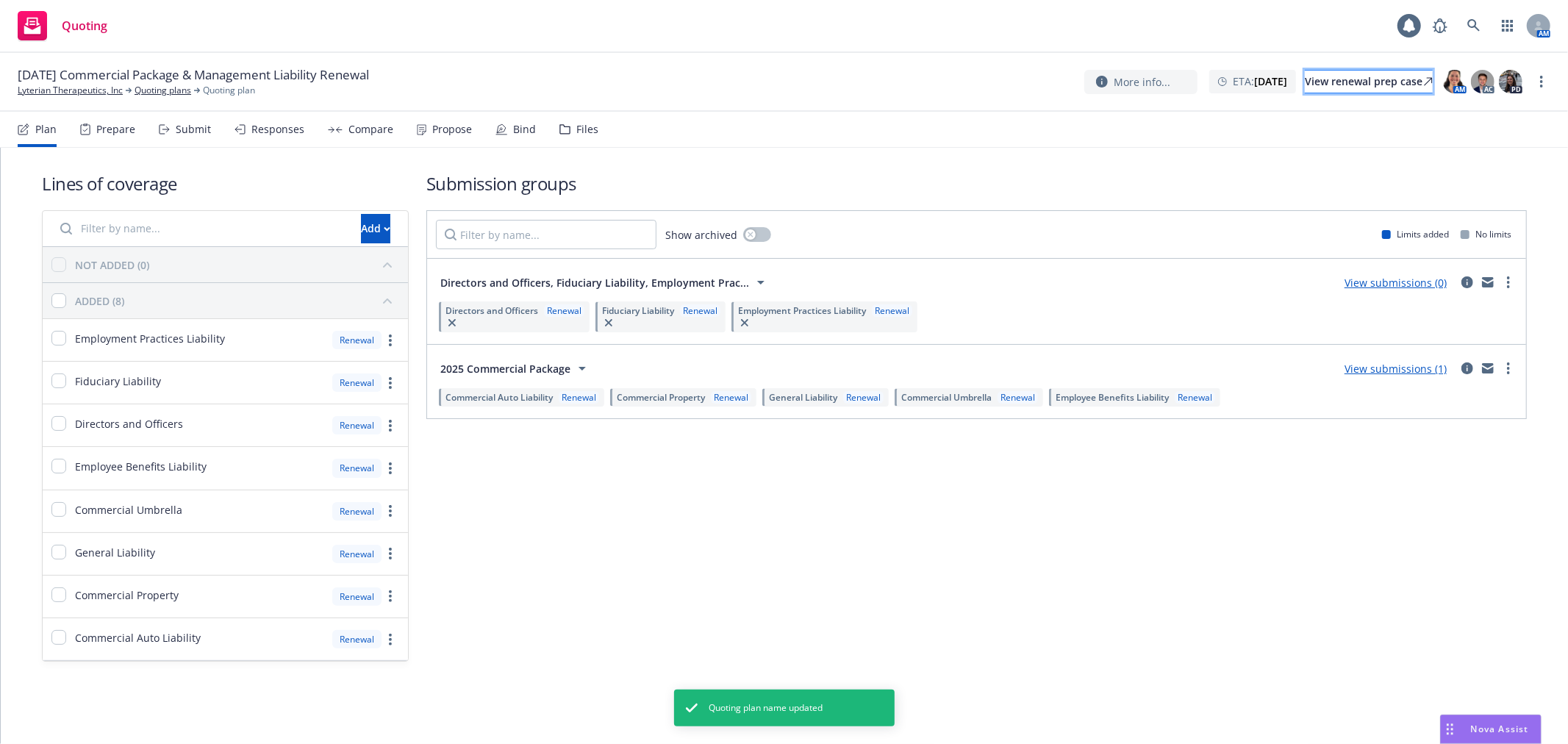
click at [1346, 77] on div "View renewal prep case" at bounding box center [1368, 81] width 128 height 22
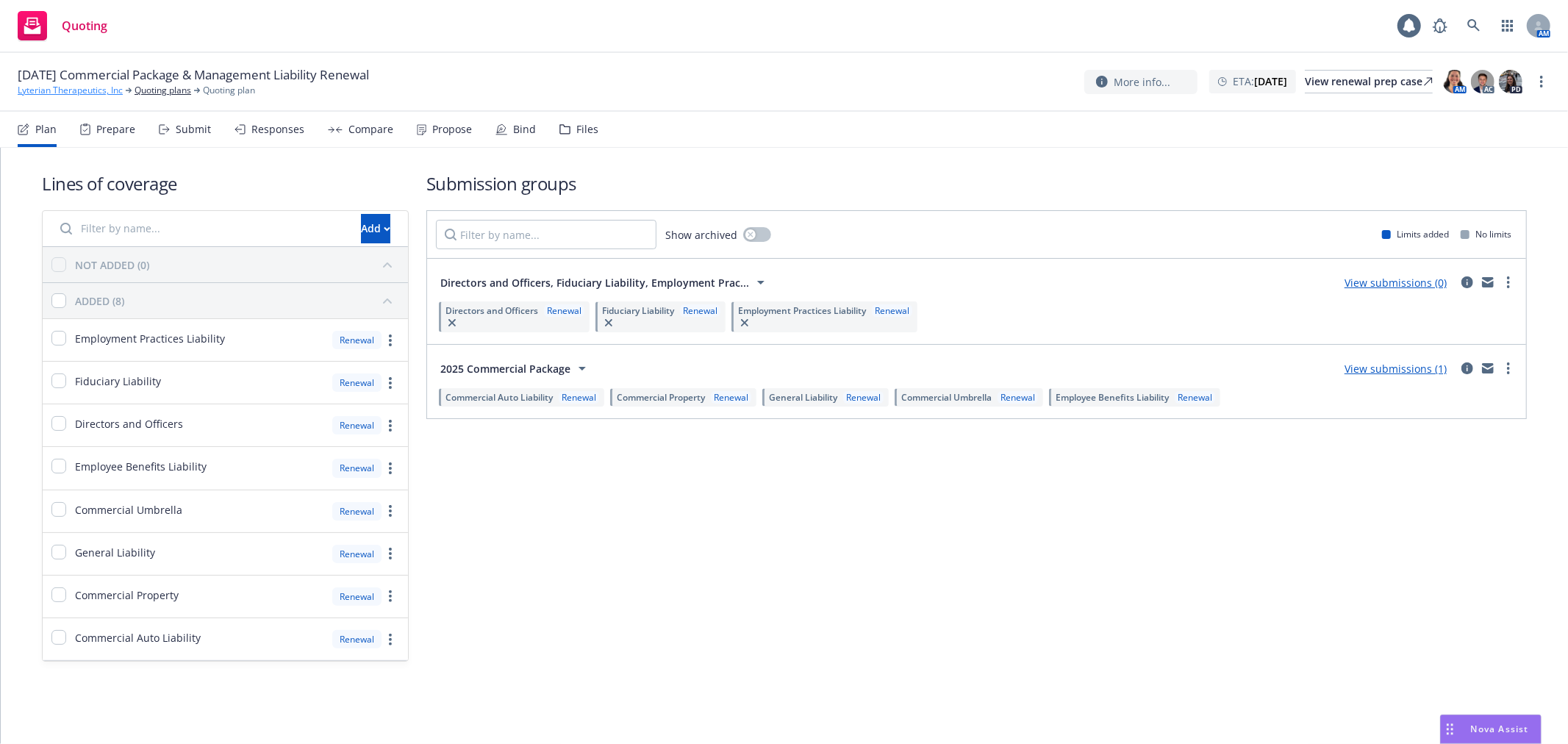
click at [106, 90] on link "Lyterian Therapeutics, Inc" at bounding box center [70, 91] width 105 height 13
